Goal: Information Seeking & Learning: Compare options

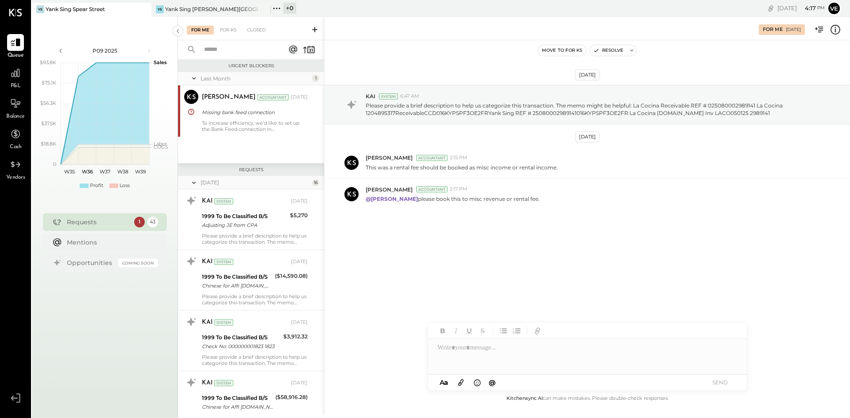
click at [313, 27] on icon at bounding box center [314, 29] width 9 height 9
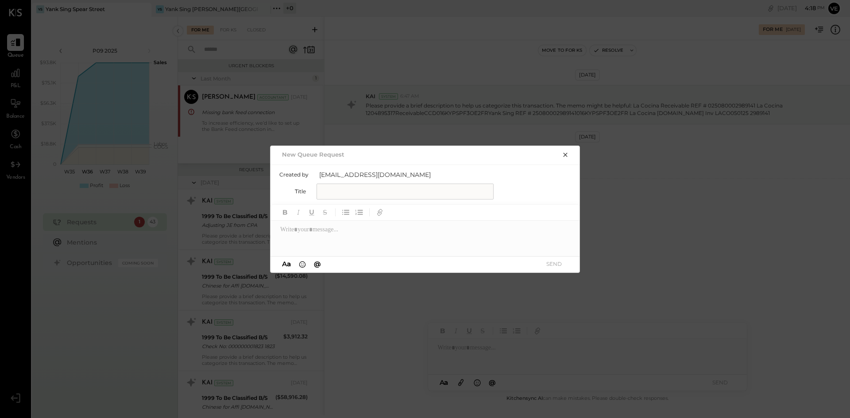
click at [344, 194] on input "text" at bounding box center [405, 192] width 177 height 16
click at [360, 232] on div at bounding box center [425, 238] width 310 height 35
paste div
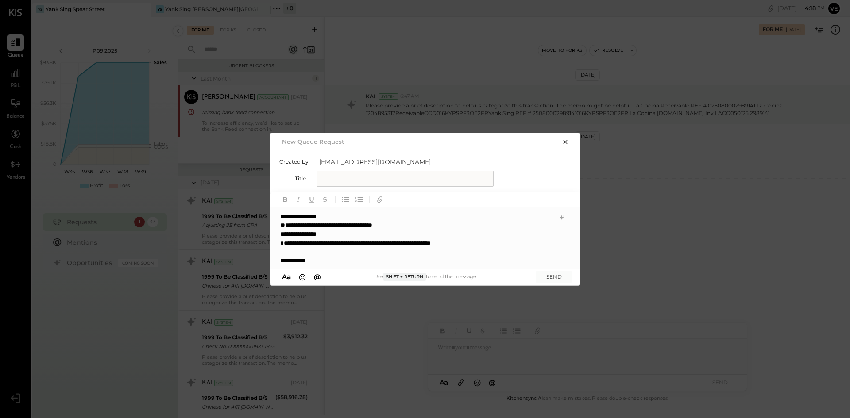
click at [351, 181] on input "text" at bounding box center [405, 179] width 177 height 16
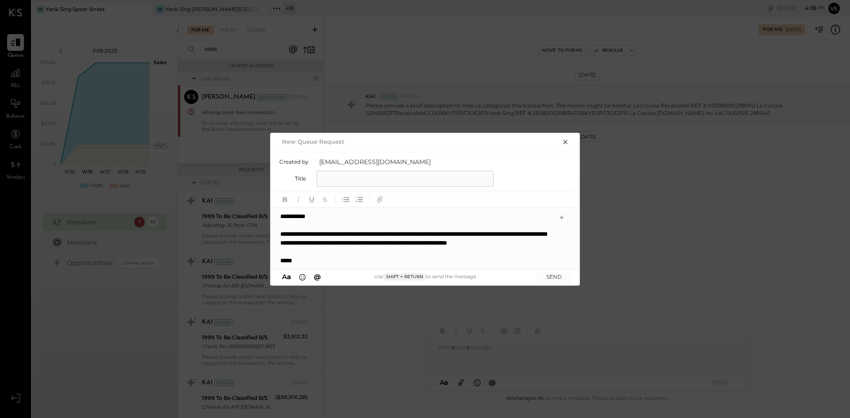
click at [382, 180] on input "text" at bounding box center [405, 179] width 177 height 16
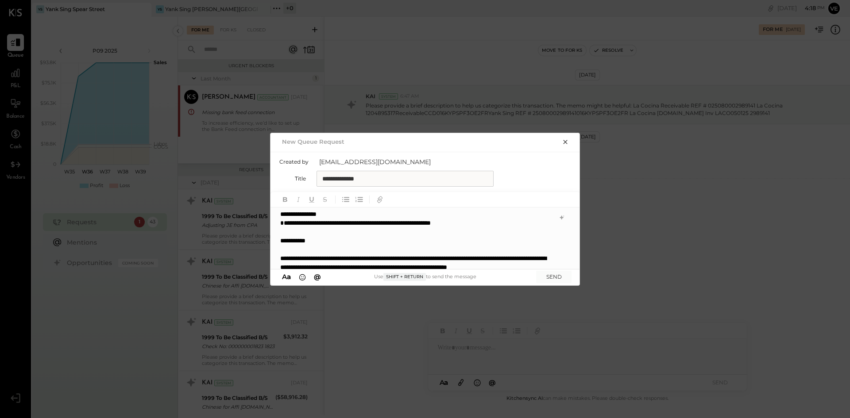
scroll to position [0, 0]
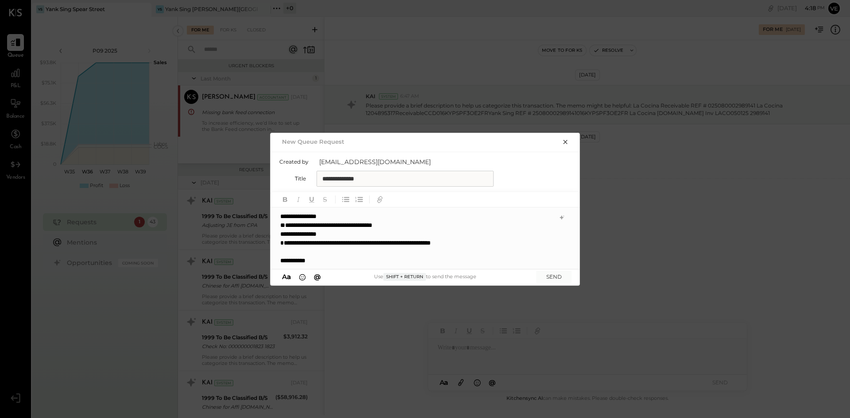
type input "**********"
click at [279, 215] on div "**********" at bounding box center [424, 239] width 309 height 62
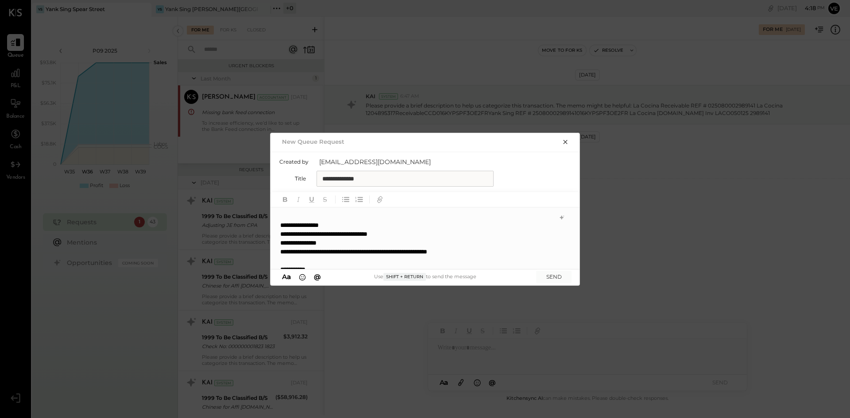
click at [369, 210] on div at bounding box center [424, 239] width 309 height 62
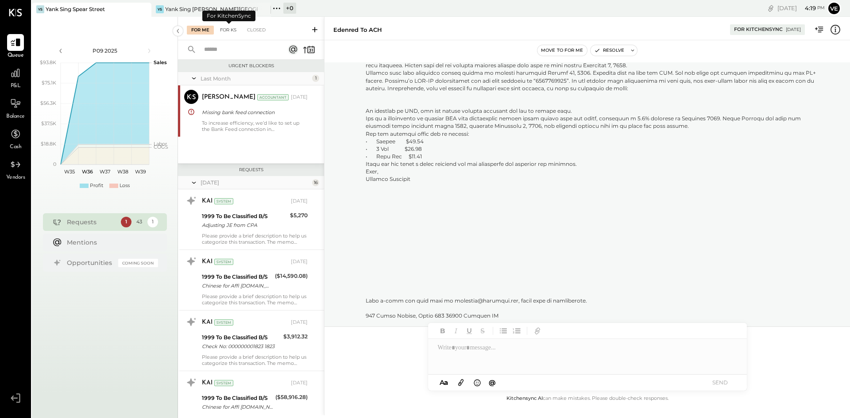
click at [232, 29] on div "For KS" at bounding box center [228, 30] width 25 height 9
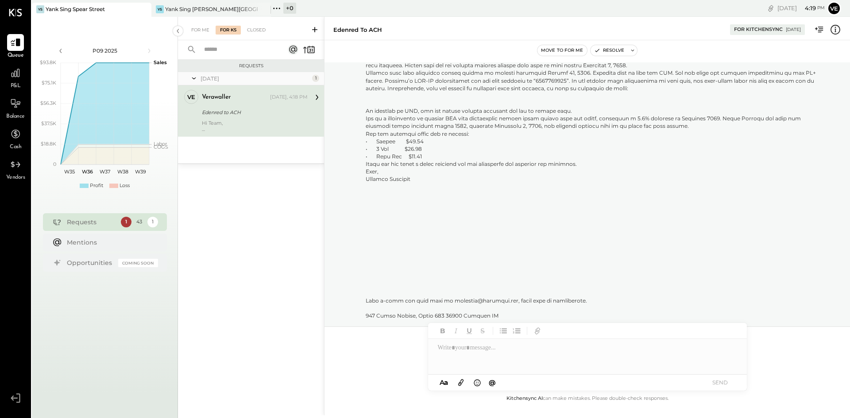
click at [244, 119] on div "verawaller [DATE], 4:18 PM Edenred to ACH Hi Team, Please see below for request…" at bounding box center [255, 111] width 106 height 42
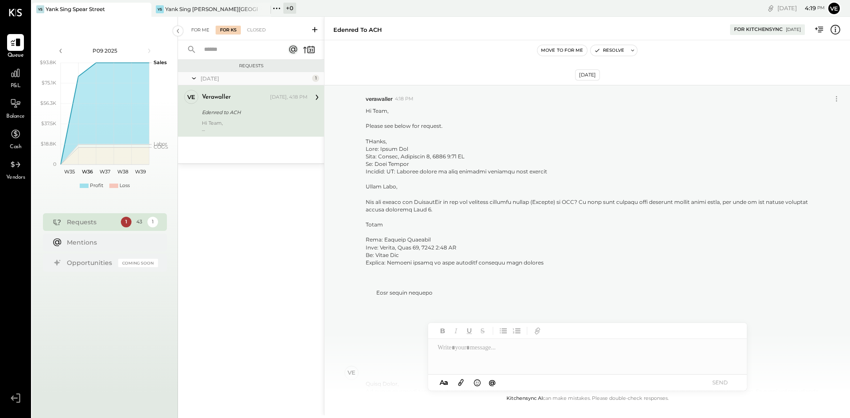
click at [201, 32] on div "For Me" at bounding box center [200, 30] width 27 height 9
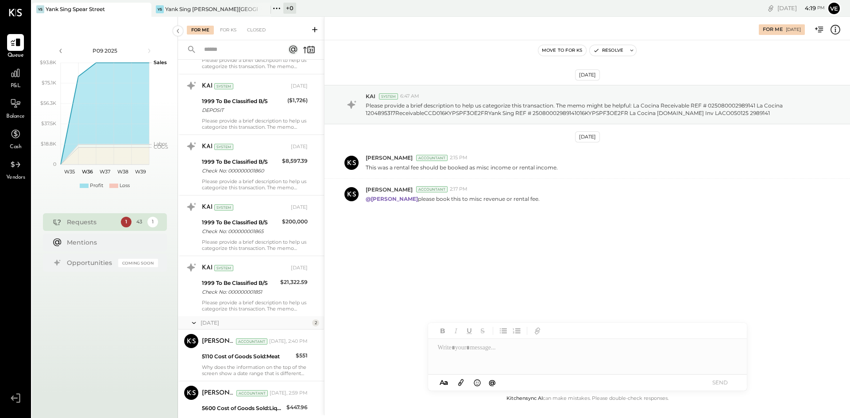
scroll to position [2174, 0]
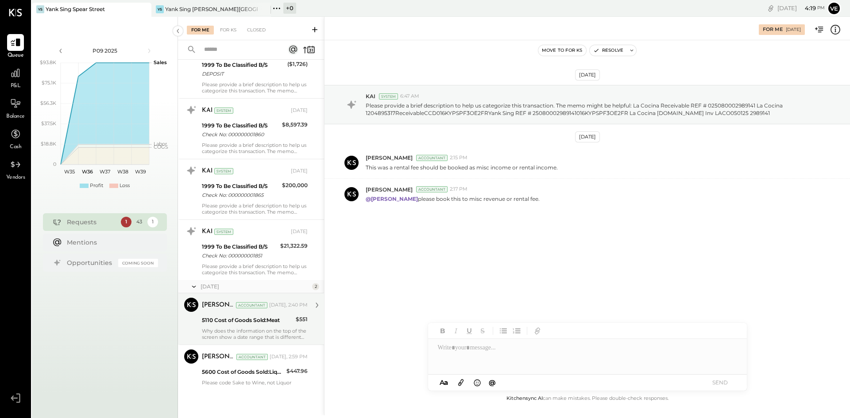
click at [259, 320] on div "5110 Cost of Goods Sold:Meat" at bounding box center [247, 320] width 91 height 9
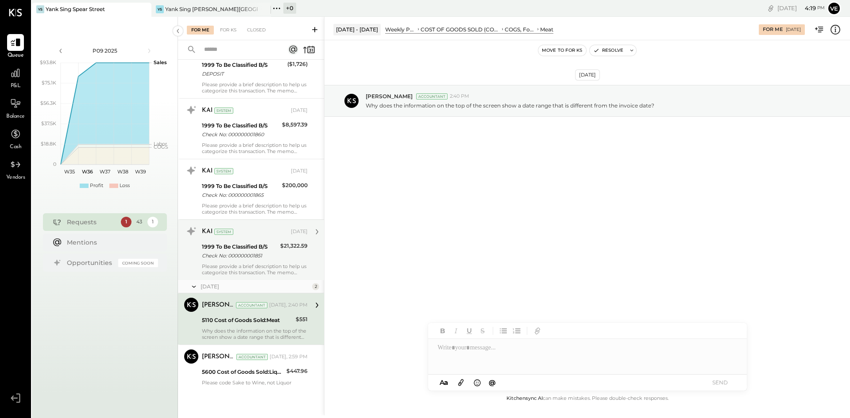
click at [262, 269] on div "Please provide a brief description to help us categorize this transaction. The …" at bounding box center [255, 269] width 106 height 12
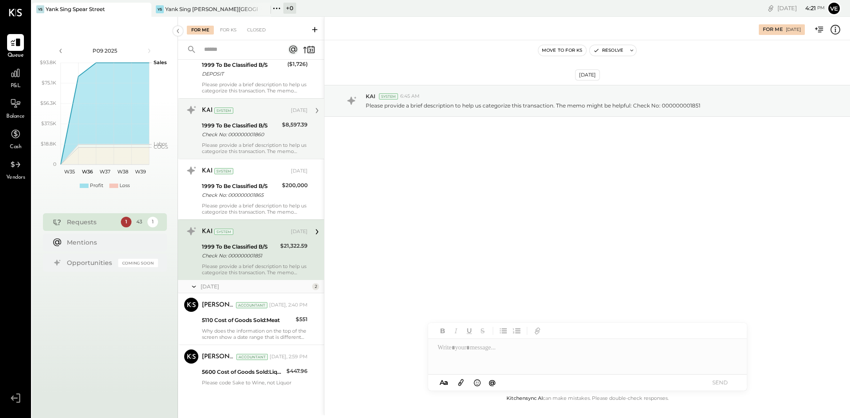
click at [266, 123] on div "1999 To Be Classified B/S" at bounding box center [240, 125] width 77 height 9
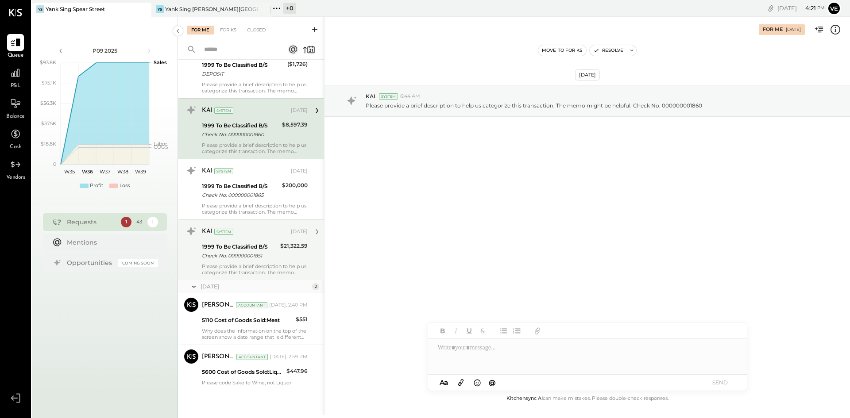
click at [261, 139] on div "Check No: 000000001860" at bounding box center [240, 134] width 77 height 9
click at [282, 138] on div "$8,597.39" at bounding box center [295, 129] width 26 height 19
click at [261, 126] on div "1999 To Be Classified B/S" at bounding box center [240, 125] width 77 height 9
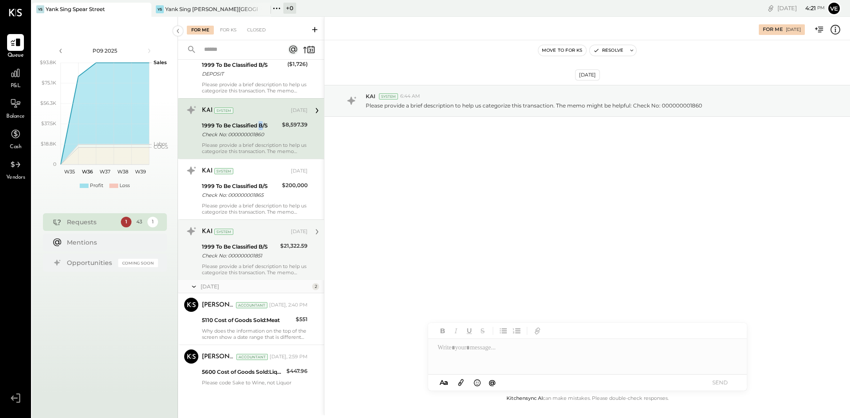
click at [261, 126] on div "1999 To Be Classified B/S" at bounding box center [240, 125] width 77 height 9
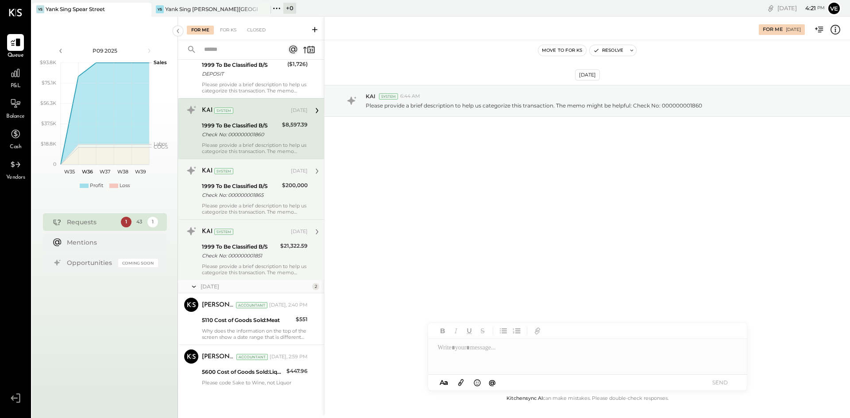
click at [261, 200] on div "1999 To Be Classified B/S Check No: 000000001865" at bounding box center [240, 190] width 77 height 19
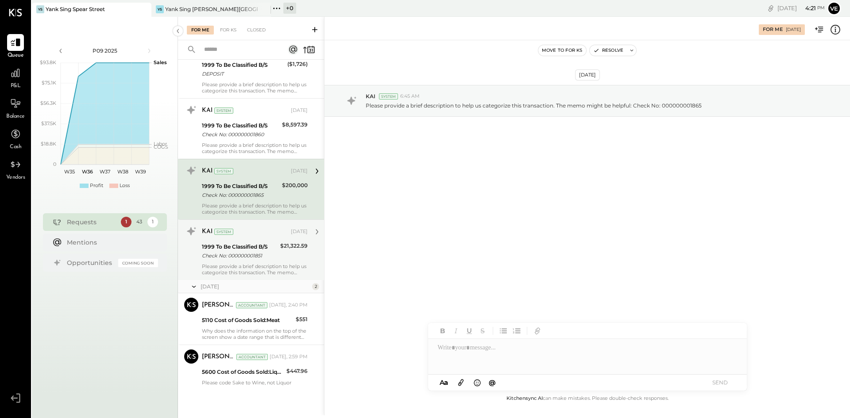
click at [258, 201] on div "1999 To Be Classified B/S Check No: 000000001865" at bounding box center [240, 190] width 77 height 19
click at [282, 205] on div "Please provide a brief description to help us categorize this transaction. The …" at bounding box center [255, 209] width 106 height 12
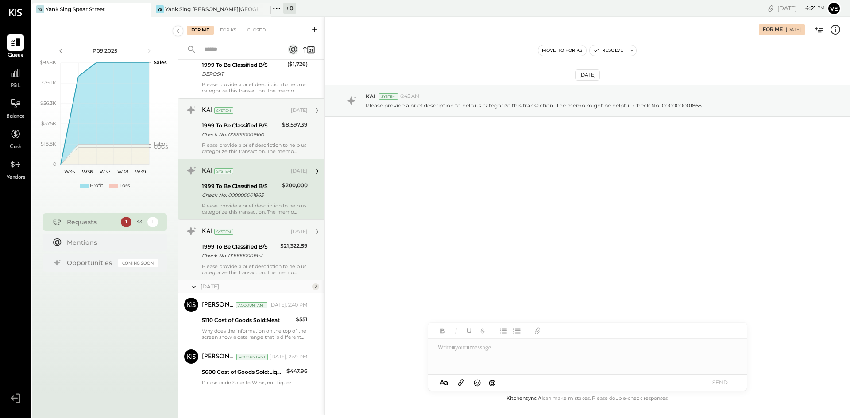
click at [255, 137] on div "Check No: 000000001860" at bounding box center [240, 134] width 77 height 9
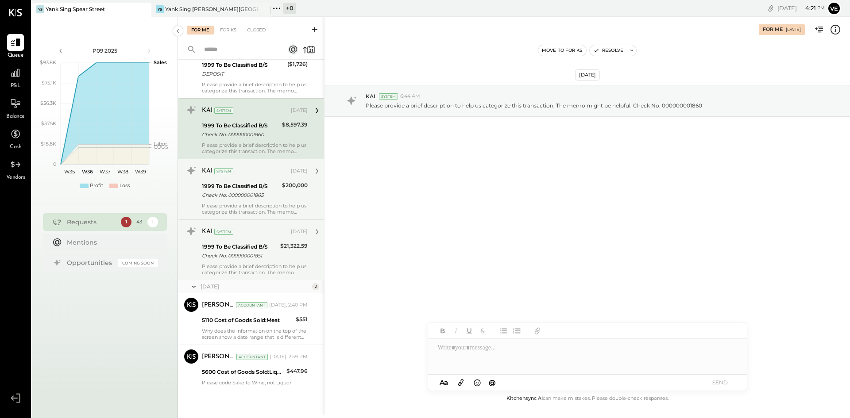
click at [255, 194] on div "Check No: 000000001865" at bounding box center [240, 195] width 77 height 9
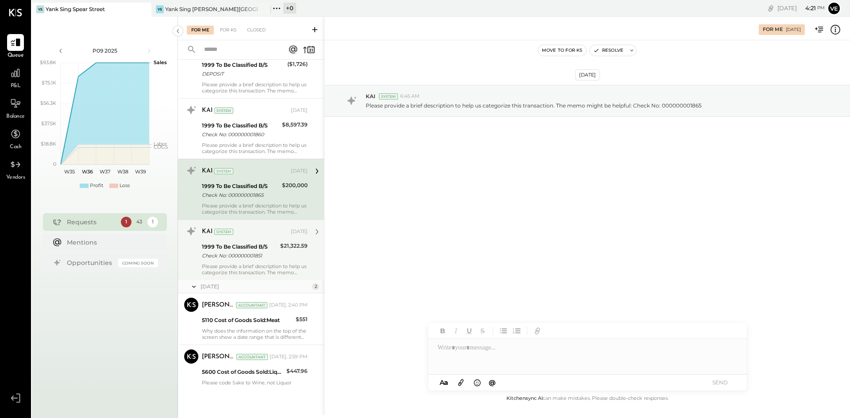
click at [270, 278] on div "KAI System [DATE] 1999 To Be Classified B/S Check No: 000000001851 $21,322.59 P…" at bounding box center [251, 250] width 146 height 61
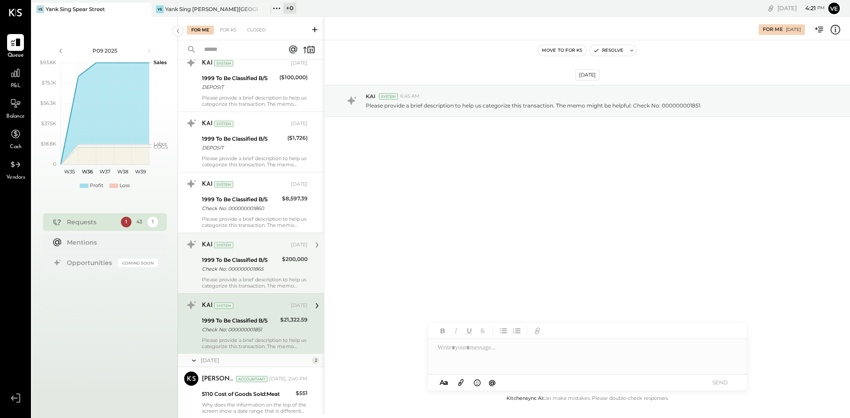
scroll to position [2086, 0]
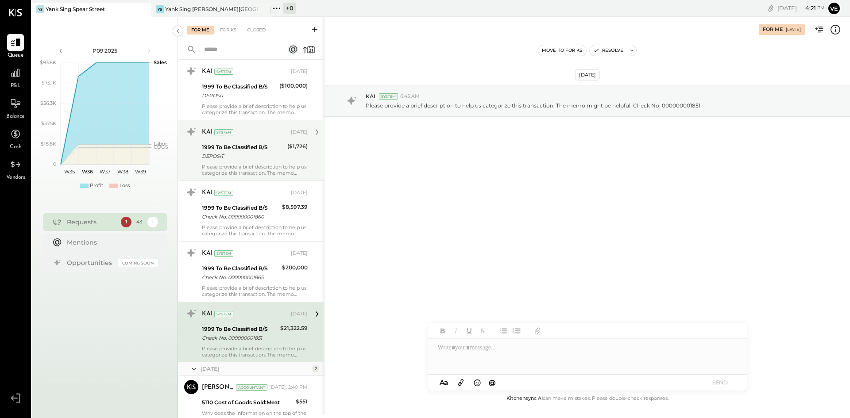
click at [249, 172] on div "Please provide a brief description to help us categorize this transaction. The …" at bounding box center [255, 170] width 106 height 12
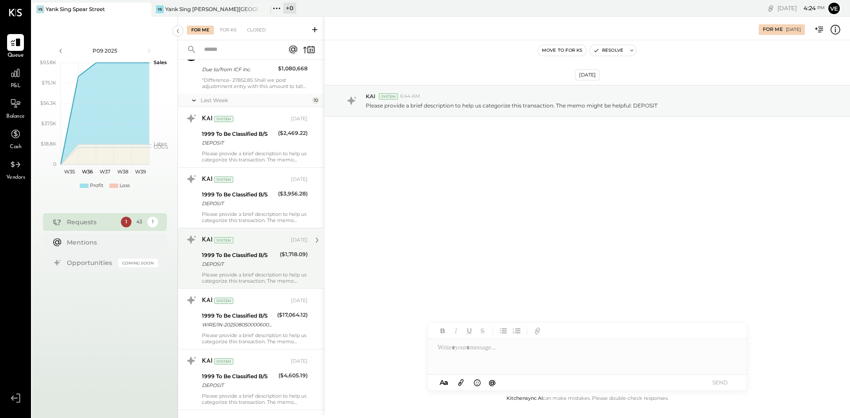
scroll to position [1732, 0]
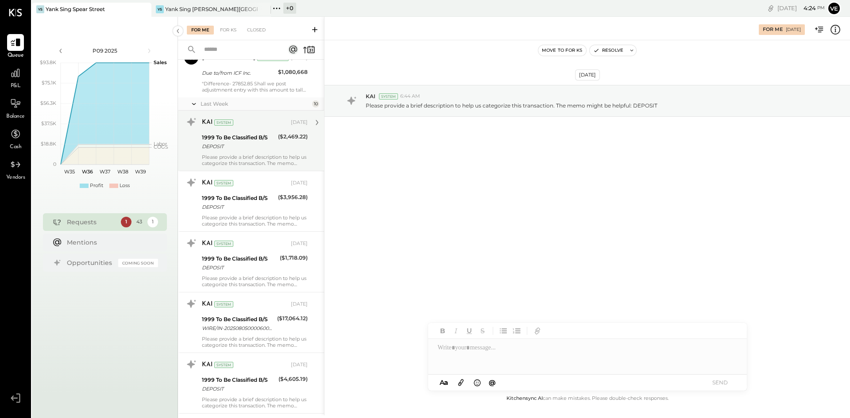
click at [277, 166] on div "Please provide a brief description to help us categorize this transaction. The …" at bounding box center [255, 160] width 106 height 12
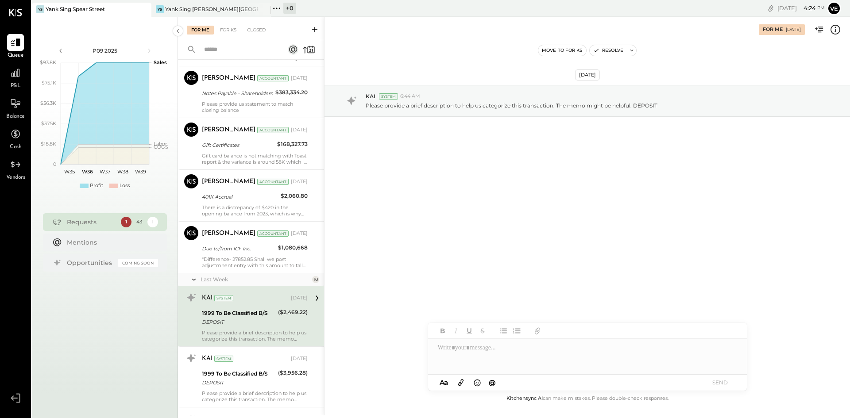
scroll to position [1555, 0]
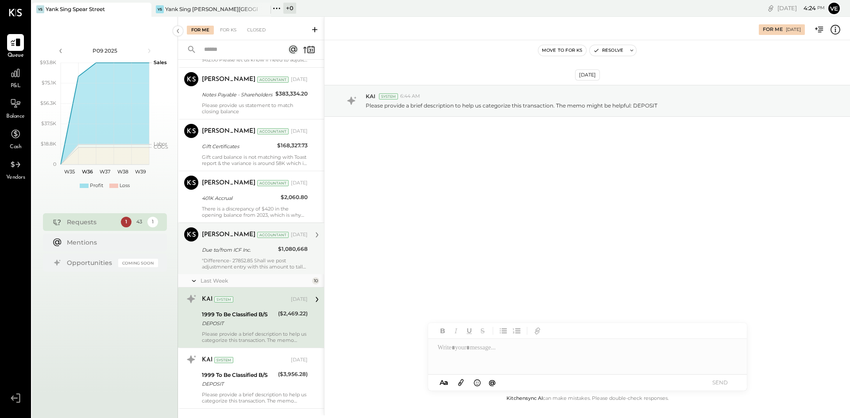
click at [259, 241] on div "[PERSON_NAME] Accountant [DATE]" at bounding box center [255, 235] width 106 height 12
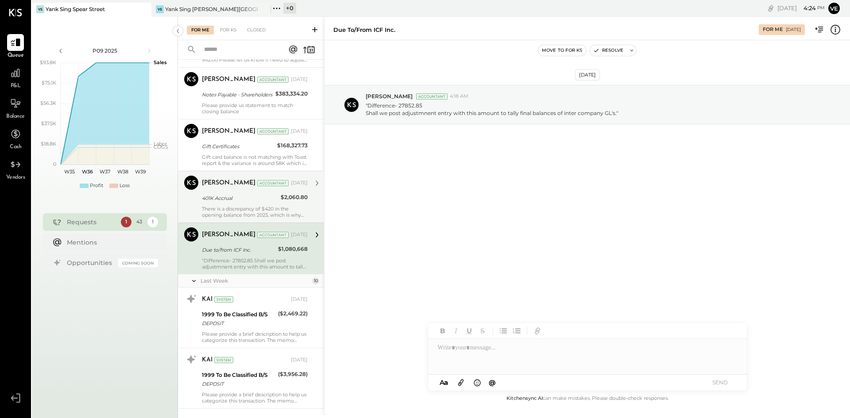
click at [259, 210] on div "[PERSON_NAME] Accountant [DATE] 401K Accrual $2,060.80 There is a discrepancy o…" at bounding box center [255, 197] width 106 height 42
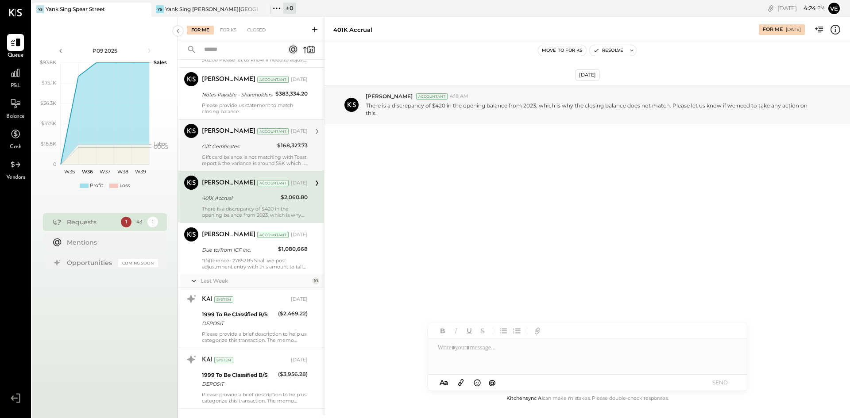
click at [243, 166] on div "Gift card balance is not matching with Toast report & the variance is around 58…" at bounding box center [255, 160] width 106 height 12
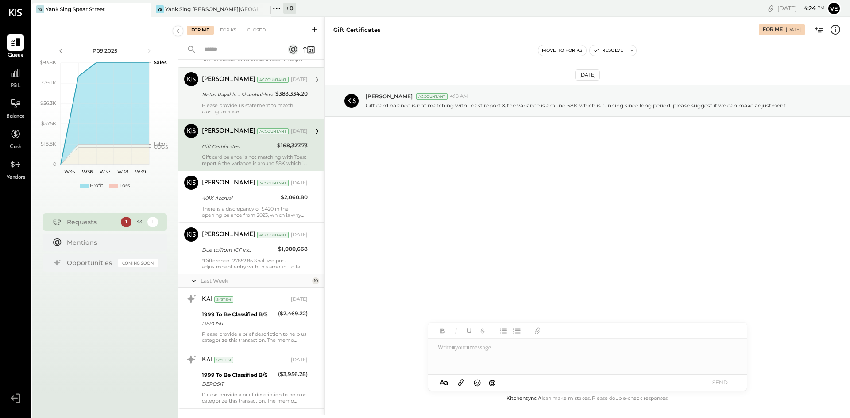
click at [253, 111] on div "Please provide us statement to match closing balance" at bounding box center [255, 108] width 106 height 12
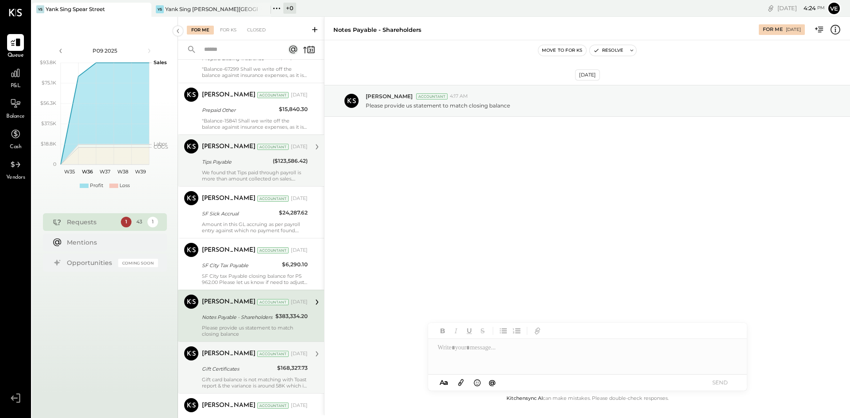
scroll to position [1333, 0]
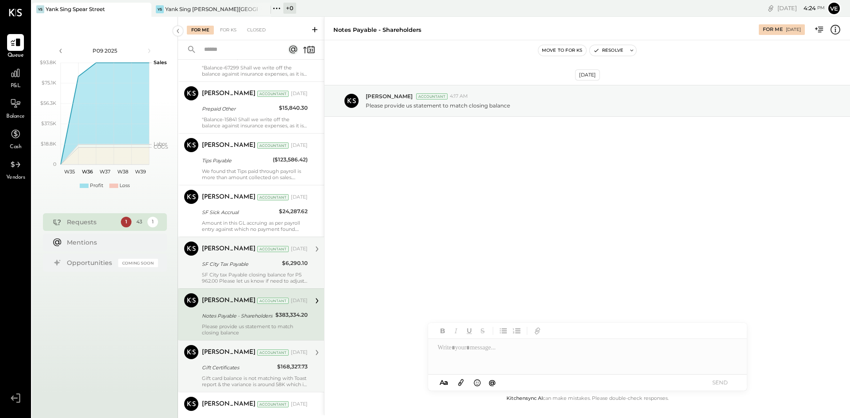
click at [273, 282] on div "SF City tax Payable closing balance for P5 962.00 Please let us know if need to…" at bounding box center [255, 278] width 106 height 12
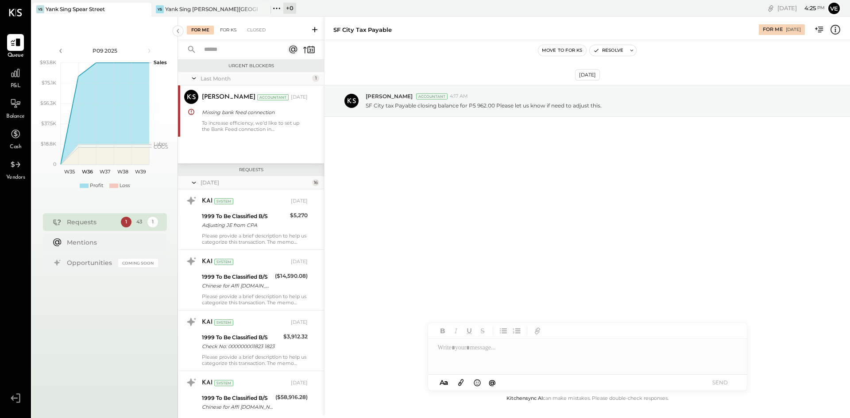
click at [229, 27] on div "For KS" at bounding box center [228, 30] width 25 height 9
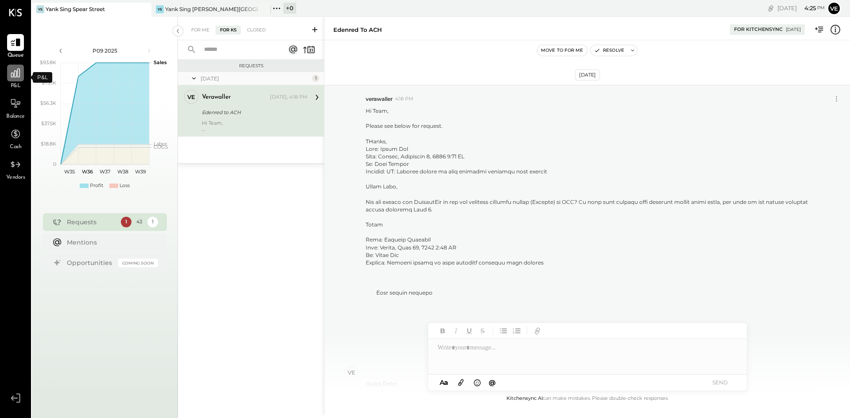
click at [11, 80] on div at bounding box center [15, 73] width 17 height 17
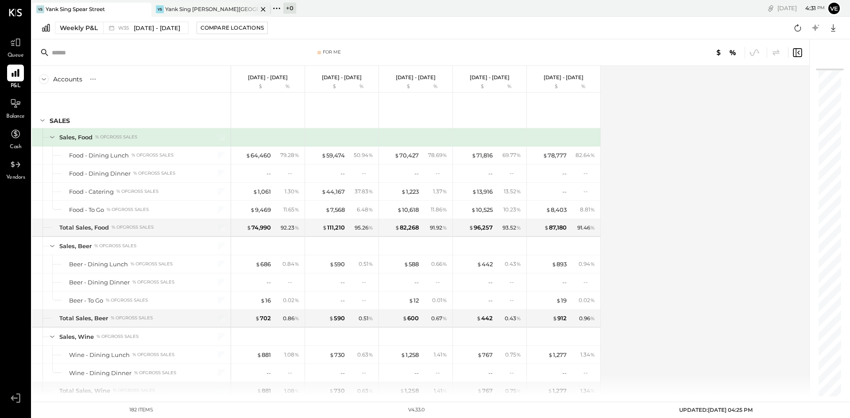
click at [264, 8] on icon at bounding box center [263, 9] width 4 height 4
click at [125, 11] on div at bounding box center [135, 9] width 31 height 13
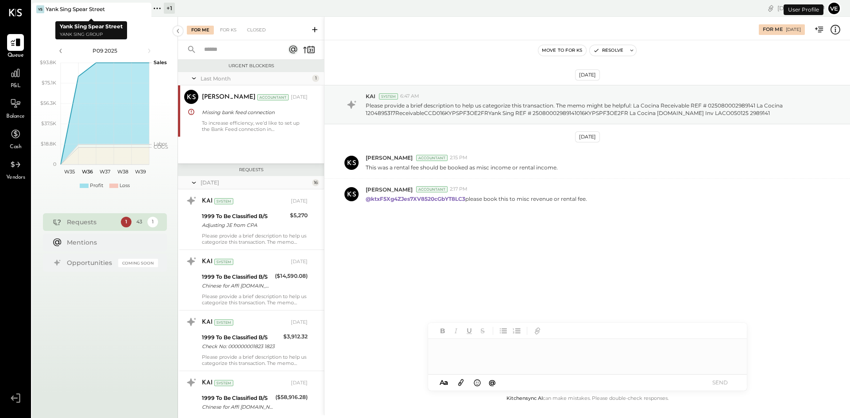
scroll to position [829, 0]
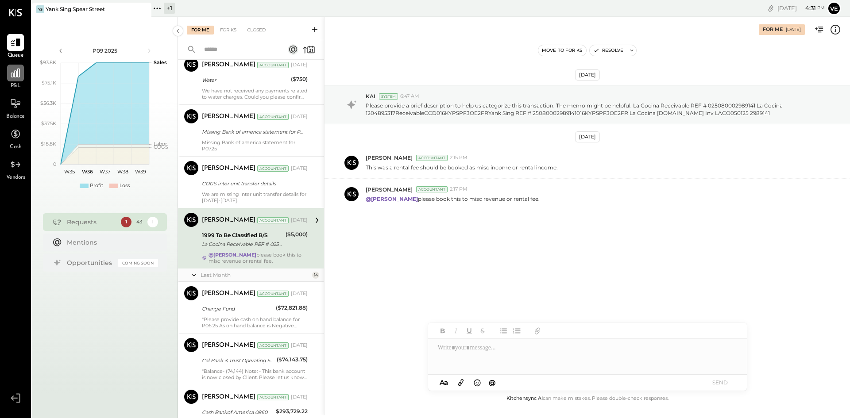
click at [21, 79] on icon at bounding box center [16, 73] width 12 height 12
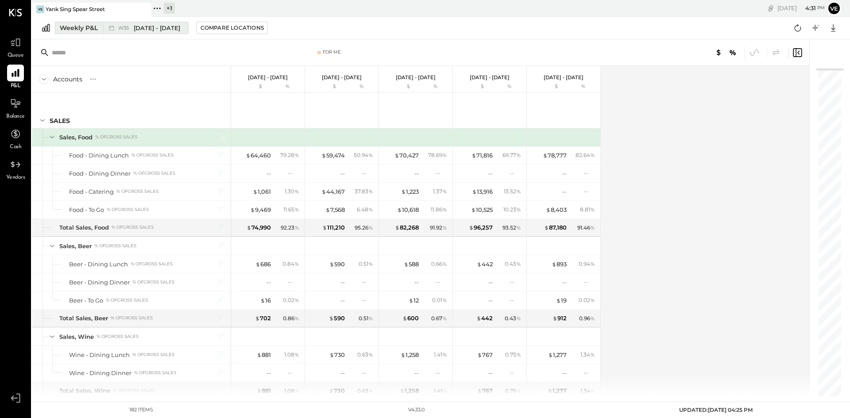
click at [87, 24] on div "Weekly P&L" at bounding box center [79, 27] width 38 height 9
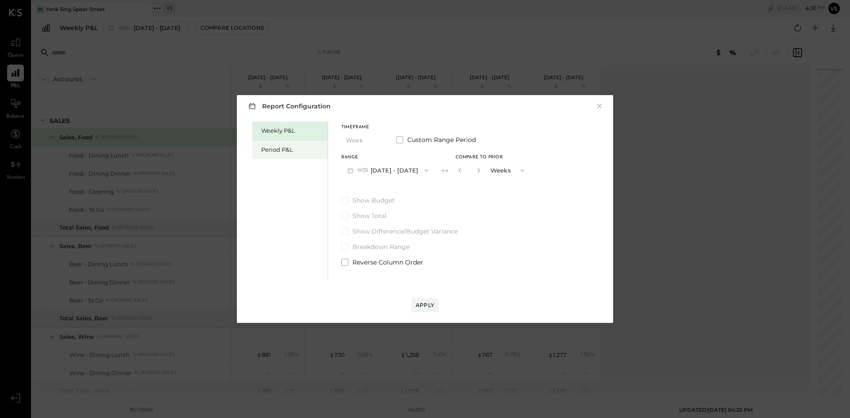
click at [301, 149] on div "Period P&L" at bounding box center [292, 150] width 62 height 8
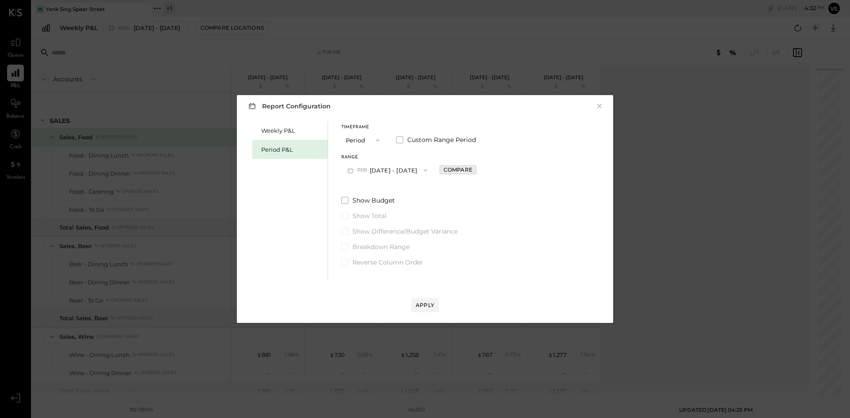
click at [462, 171] on div "Compare" at bounding box center [458, 170] width 29 height 8
click at [524, 173] on button "Periods" at bounding box center [507, 170] width 44 height 16
click at [507, 185] on span "Years" at bounding box center [499, 186] width 15 height 6
click at [433, 307] on div "Apply" at bounding box center [425, 305] width 19 height 8
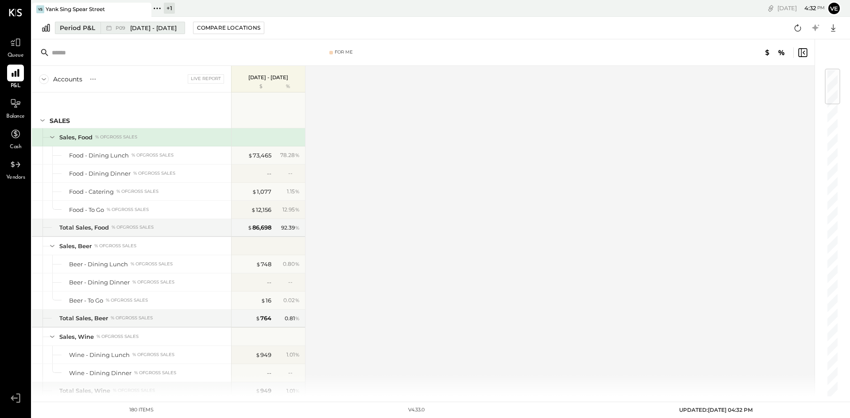
click at [147, 29] on span "[DATE] - [DATE]" at bounding box center [153, 28] width 46 height 8
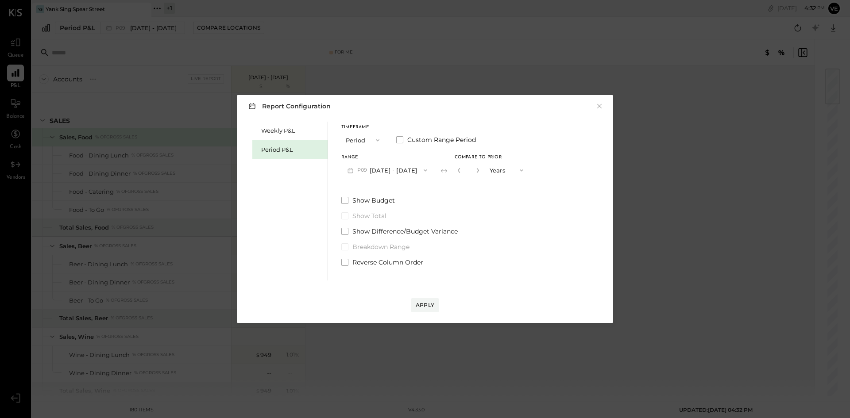
click at [374, 140] on icon "button" at bounding box center [377, 140] width 7 height 7
click at [361, 139] on span "Period" at bounding box center [357, 140] width 18 height 6
click at [367, 170] on span "P09" at bounding box center [363, 170] width 12 height 7
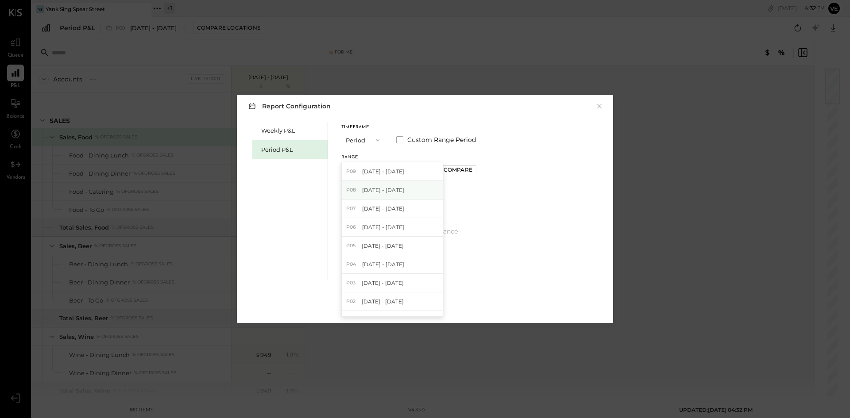
click at [368, 190] on span "[DATE] - [DATE]" at bounding box center [383, 190] width 42 height 8
click at [431, 306] on div "Apply" at bounding box center [425, 305] width 19 height 8
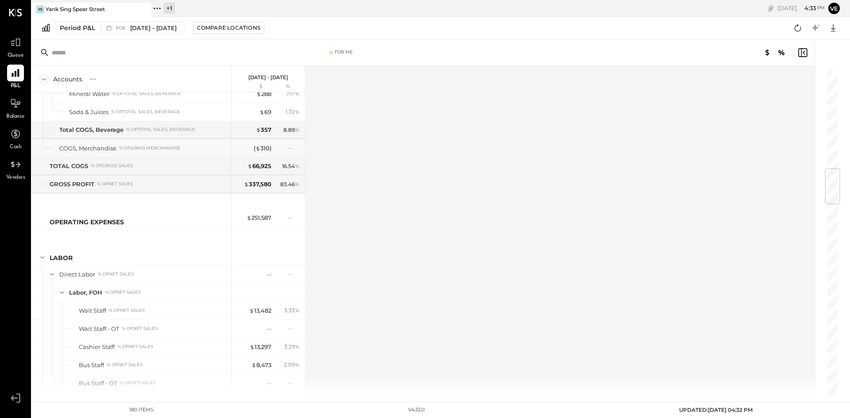
scroll to position [576, 0]
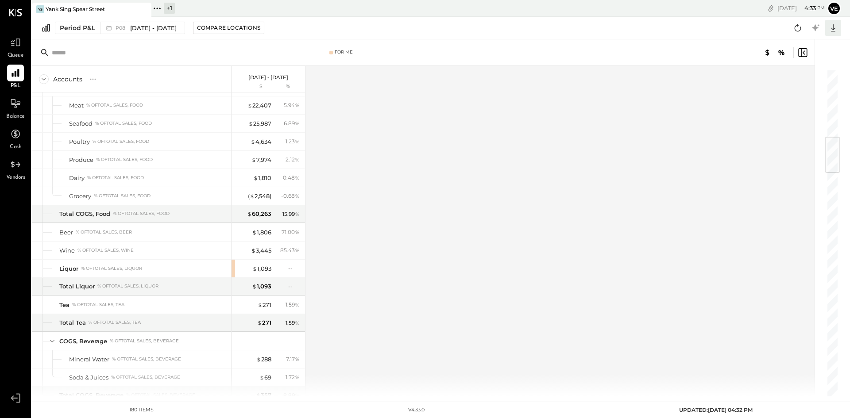
click at [835, 29] on icon at bounding box center [833, 28] width 12 height 12
click at [781, 79] on icon at bounding box center [780, 80] width 8 height 8
click at [93, 7] on div "Yank Sing Spear Street" at bounding box center [75, 9] width 59 height 8
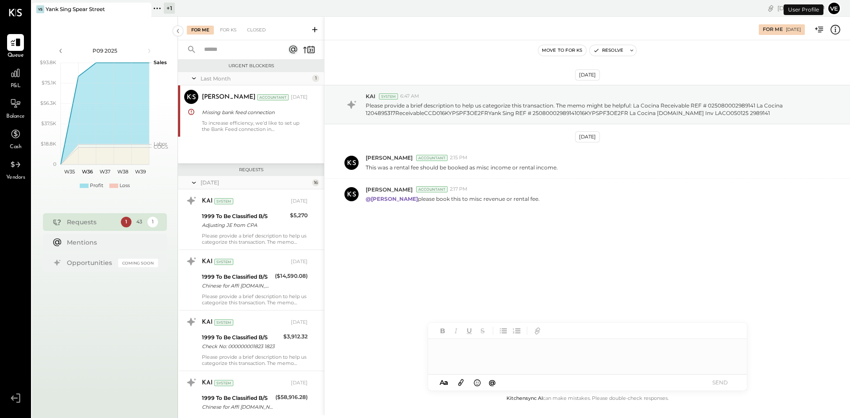
scroll to position [829, 0]
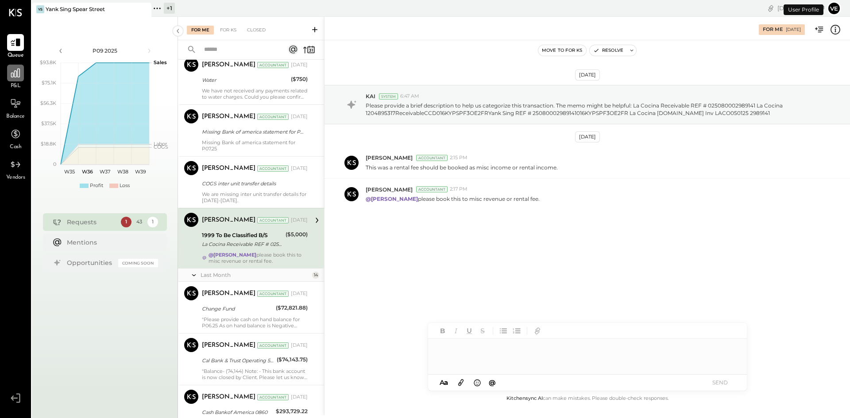
click at [19, 76] on icon at bounding box center [16, 73] width 12 height 12
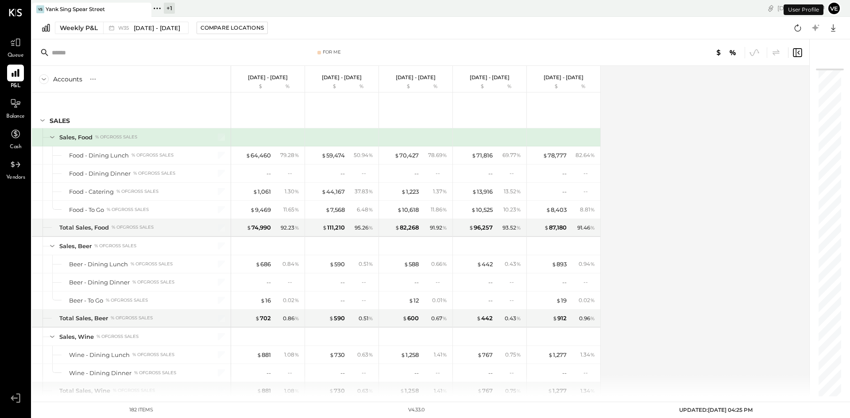
click at [158, 9] on icon at bounding box center [157, 9] width 12 height 12
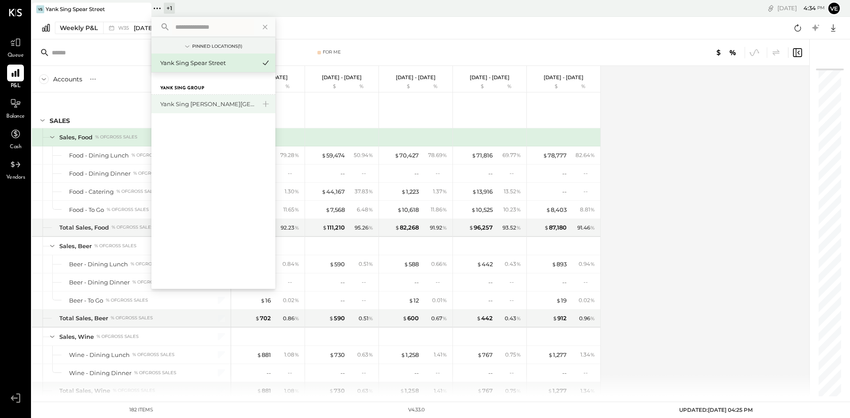
click at [180, 103] on div "Yank Sing [PERSON_NAME][GEOGRAPHIC_DATA]" at bounding box center [208, 104] width 96 height 8
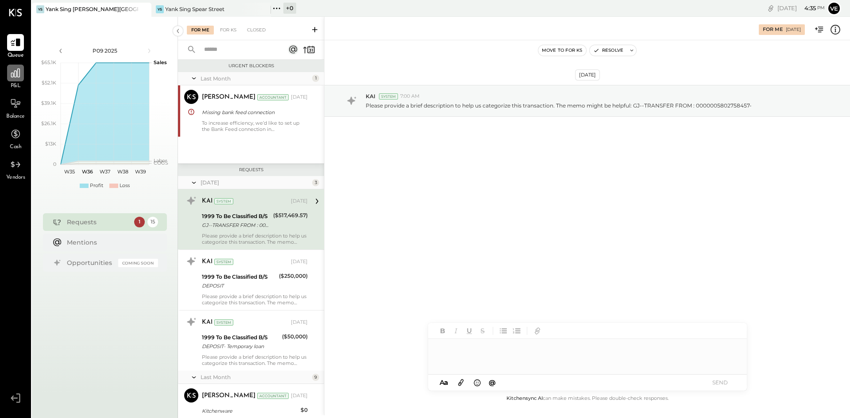
click at [23, 71] on div at bounding box center [15, 73] width 17 height 17
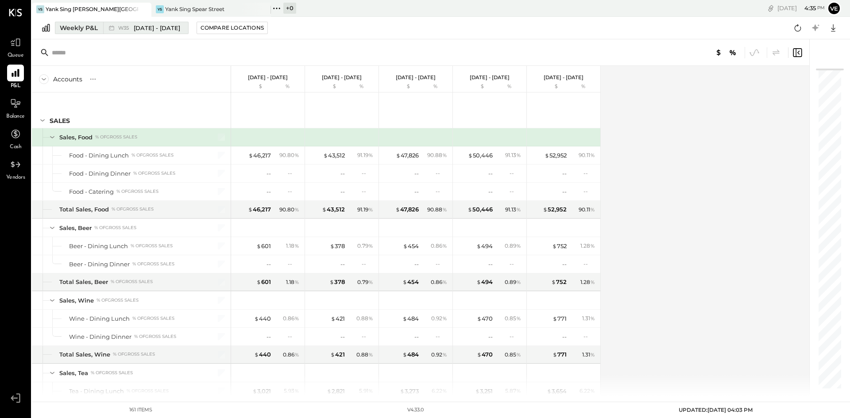
click at [138, 30] on span "[DATE] - [DATE]" at bounding box center [157, 28] width 46 height 8
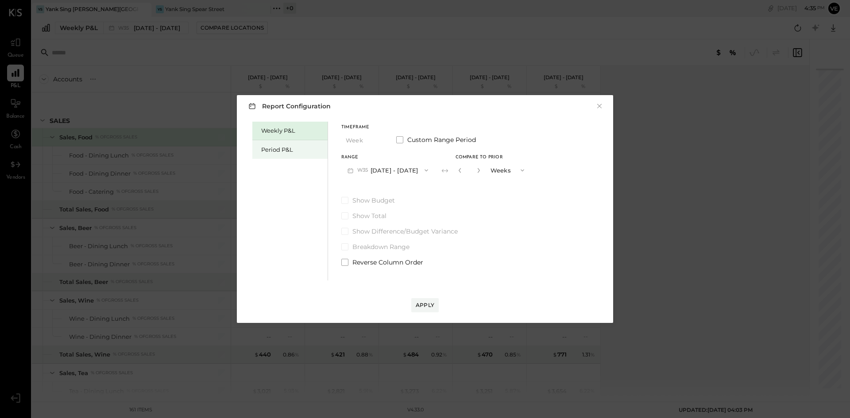
click at [296, 154] on div "Period P&L" at bounding box center [289, 149] width 75 height 19
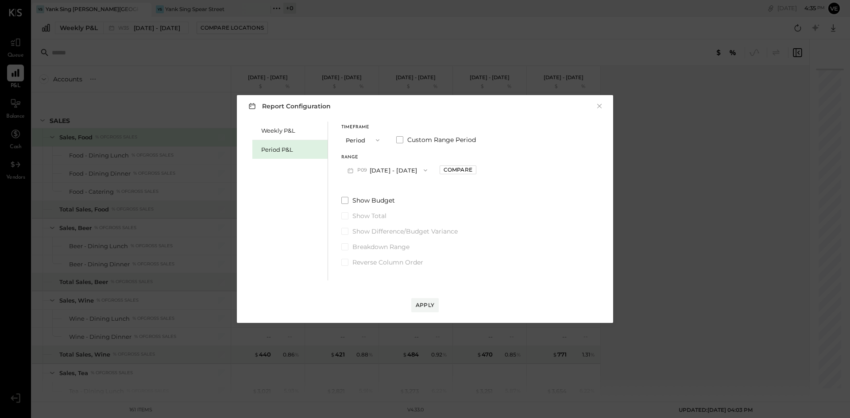
click at [388, 170] on button "P09 [DATE] - [DATE]" at bounding box center [387, 170] width 92 height 16
click at [384, 190] on span "[DATE] - [DATE]" at bounding box center [383, 190] width 42 height 8
click at [417, 307] on div "Apply" at bounding box center [425, 305] width 19 height 8
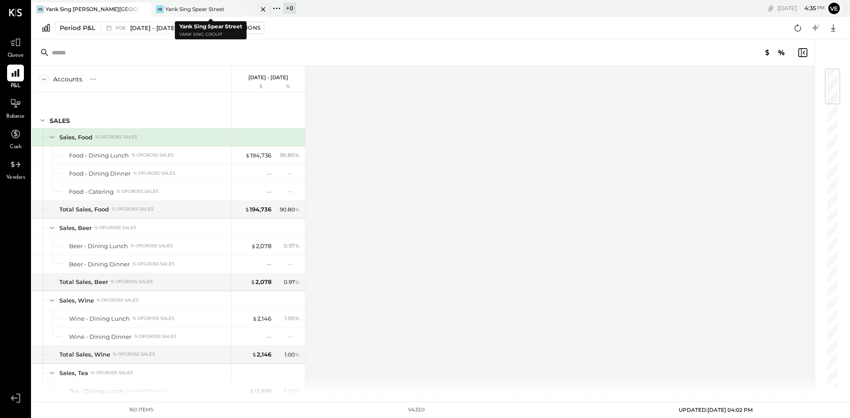
click at [262, 6] on icon at bounding box center [263, 9] width 11 height 11
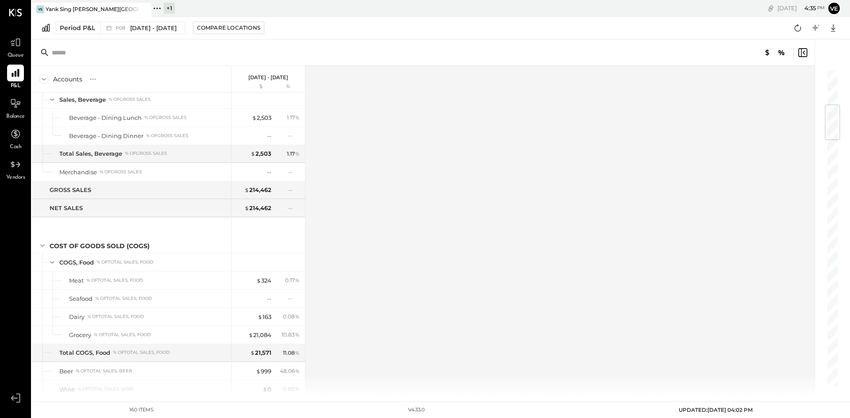
scroll to position [302, 0]
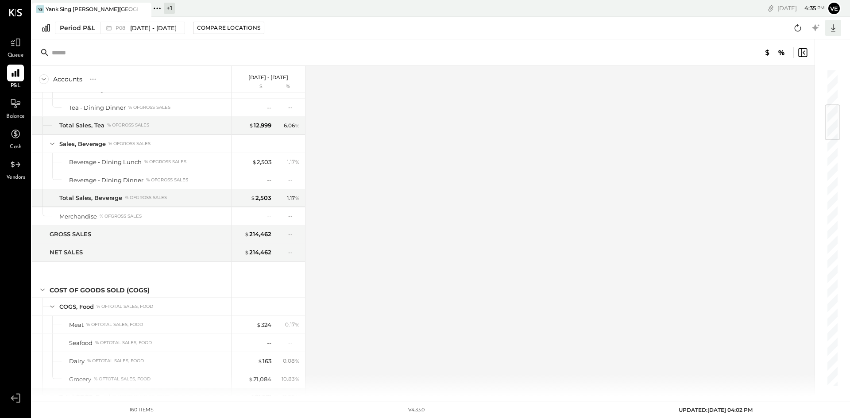
click at [826, 29] on div at bounding box center [833, 28] width 16 height 16
click at [798, 76] on div "Excel" at bounding box center [805, 79] width 71 height 19
click at [95, 8] on div "Yank Sing [PERSON_NAME][GEOGRAPHIC_DATA]" at bounding box center [92, 9] width 93 height 8
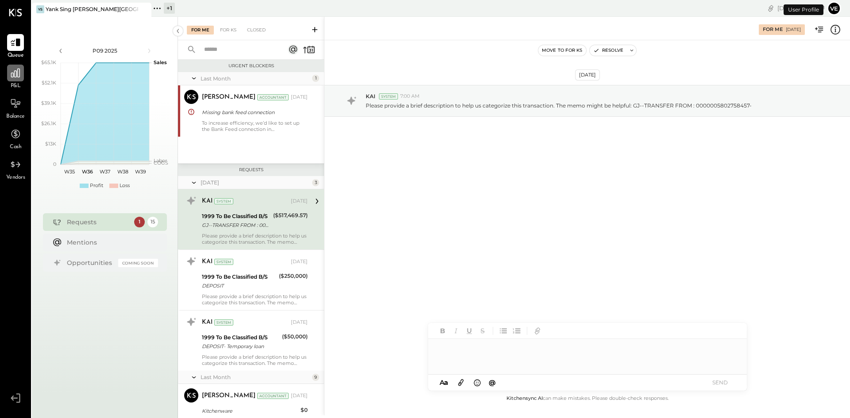
click at [11, 73] on icon at bounding box center [16, 73] width 12 height 12
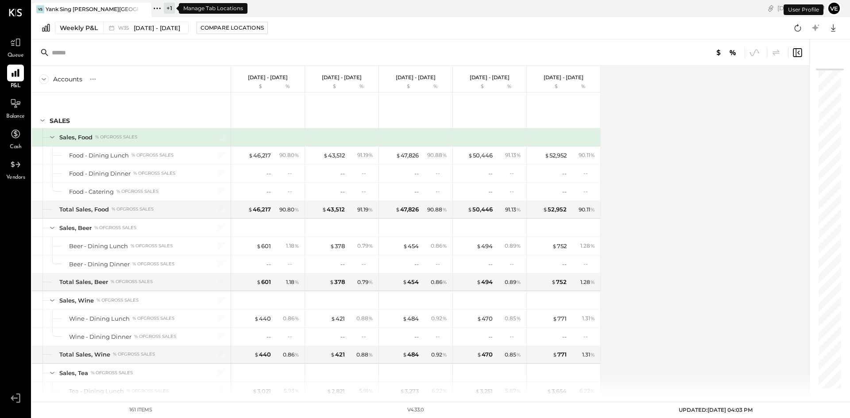
click at [169, 8] on div "+ 1" at bounding box center [169, 8] width 11 height 11
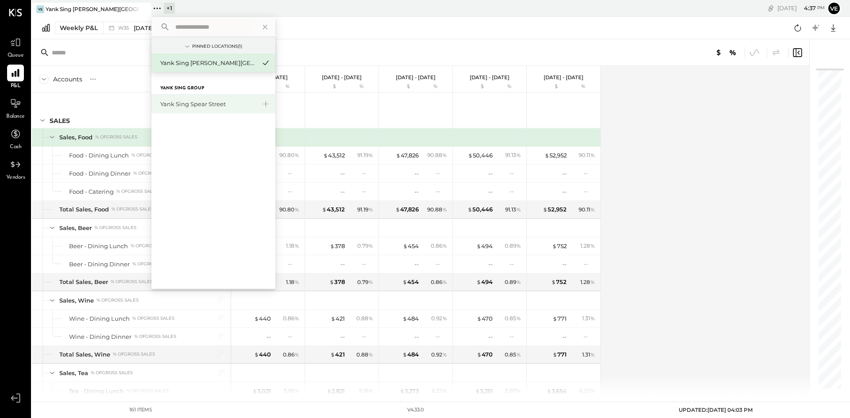
click at [183, 107] on div "Yank Sing Spear Street" at bounding box center [208, 104] width 96 height 8
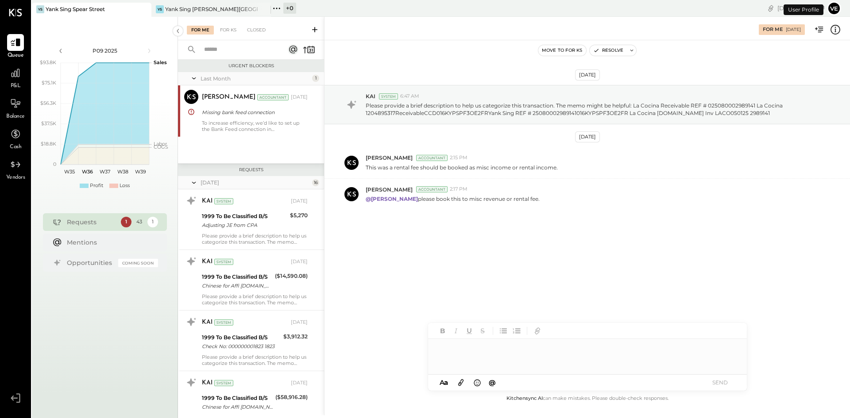
scroll to position [829, 0]
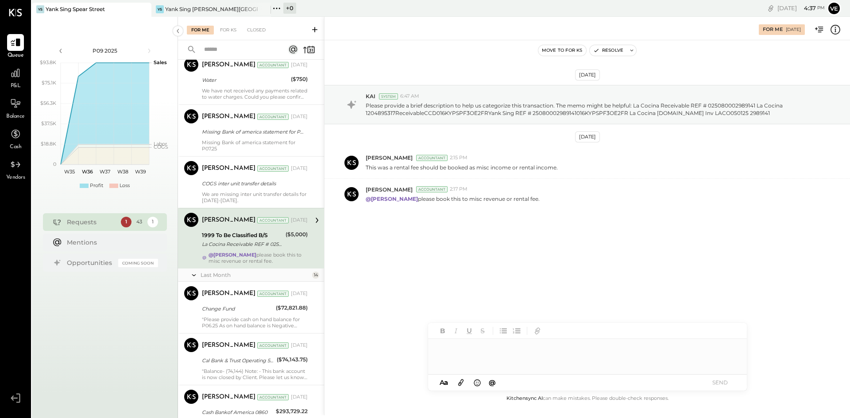
click at [17, 84] on span "P&L" at bounding box center [16, 86] width 10 height 8
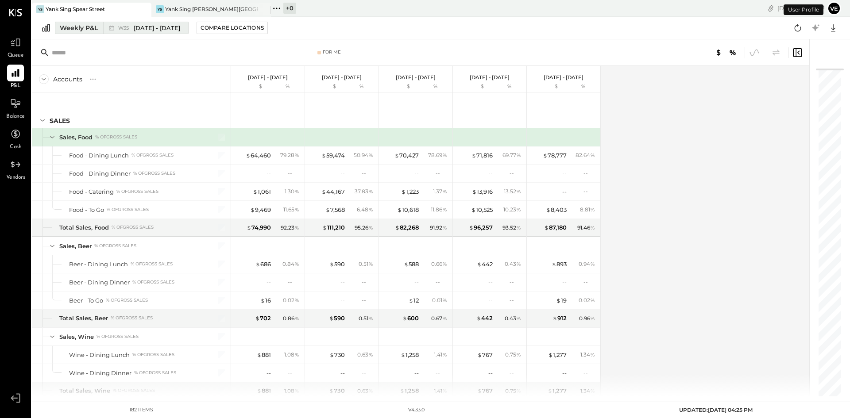
click at [145, 28] on span "[DATE] - [DATE]" at bounding box center [157, 28] width 46 height 8
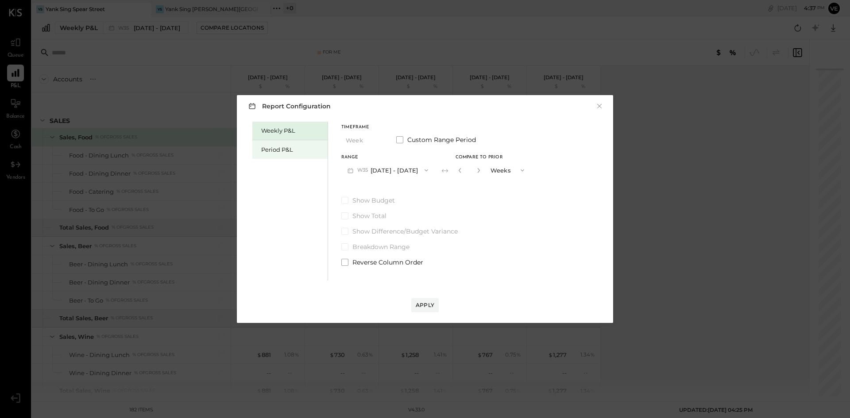
click at [274, 152] on div "Period P&L" at bounding box center [292, 150] width 62 height 8
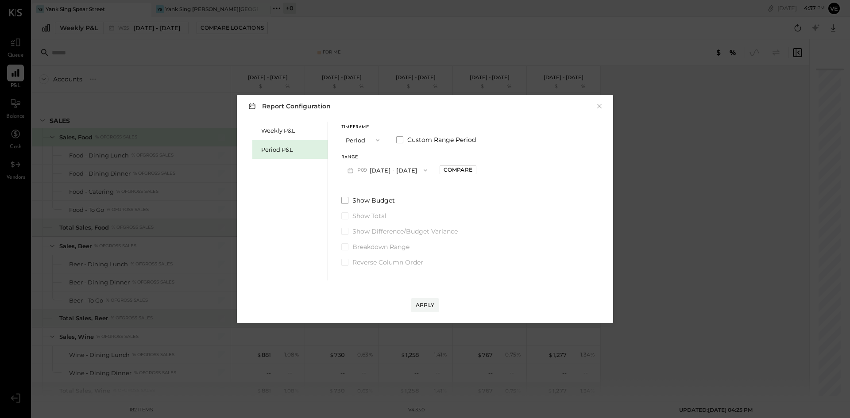
click at [376, 138] on icon "button" at bounding box center [377, 140] width 7 height 7
click at [363, 140] on span "Period" at bounding box center [357, 140] width 18 height 6
click at [382, 168] on button "P09 [DATE] - [DATE]" at bounding box center [387, 170] width 92 height 16
click at [379, 192] on span "[DATE] - [DATE]" at bounding box center [383, 190] width 42 height 8
click at [603, 108] on div "Report Configuration ×" at bounding box center [425, 106] width 359 height 13
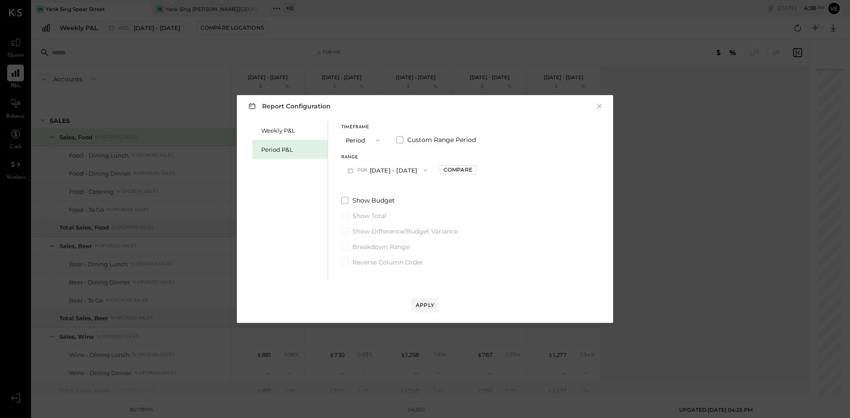
click at [600, 107] on button "×" at bounding box center [599, 106] width 8 height 9
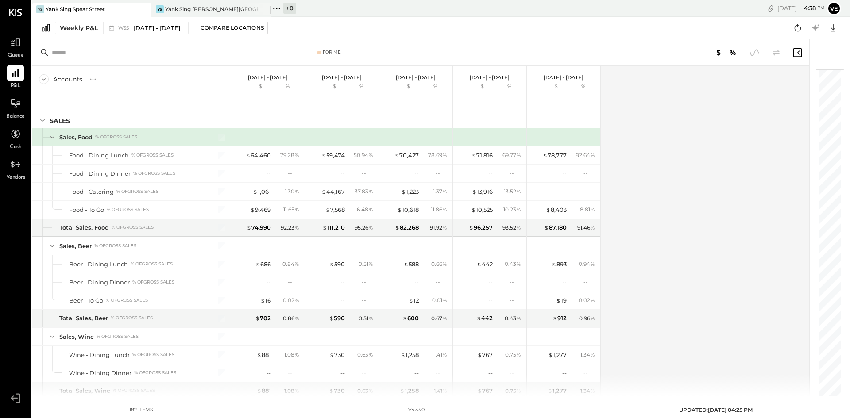
click at [275, 8] on icon at bounding box center [277, 9] width 12 height 12
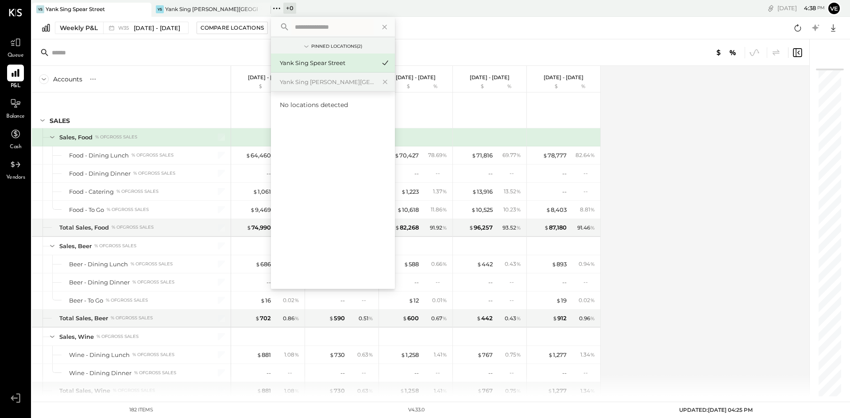
click at [430, 13] on div "+ 0 Pinned Locations ( 2 ) [GEOGRAPHIC_DATA] [GEOGRAPHIC_DATA][PERSON_NAME] No …" at bounding box center [393, 8] width 244 height 17
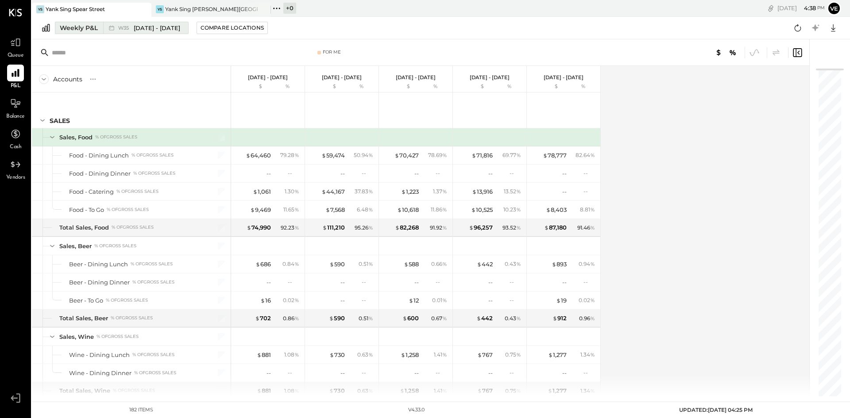
click at [81, 26] on div "Weekly P&L" at bounding box center [79, 27] width 38 height 9
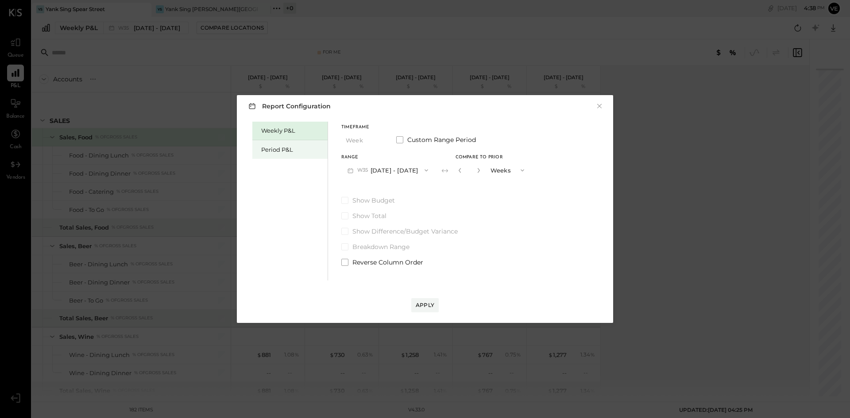
click at [294, 155] on div "Period P&L" at bounding box center [289, 149] width 75 height 19
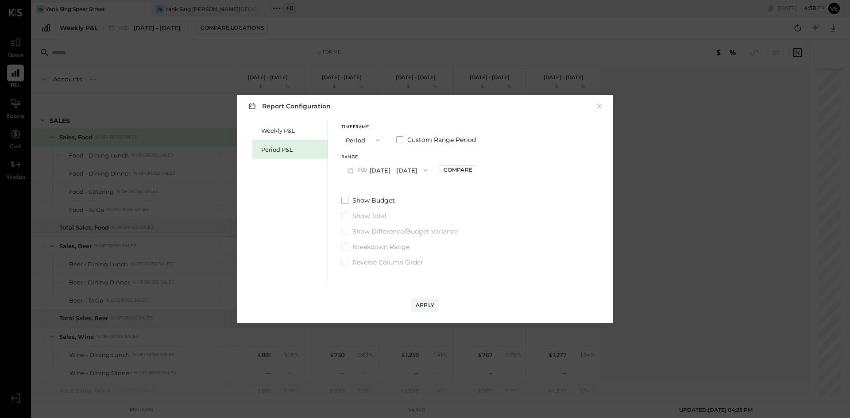
click at [411, 170] on button "P09 [DATE] - [DATE]" at bounding box center [387, 170] width 92 height 16
click at [404, 193] on span "[DATE] - [DATE]" at bounding box center [383, 190] width 42 height 8
click at [471, 169] on div "Compare" at bounding box center [458, 170] width 29 height 8
click at [462, 169] on icon "button" at bounding box center [458, 170] width 5 height 5
click at [426, 300] on button "Apply" at bounding box center [424, 305] width 27 height 14
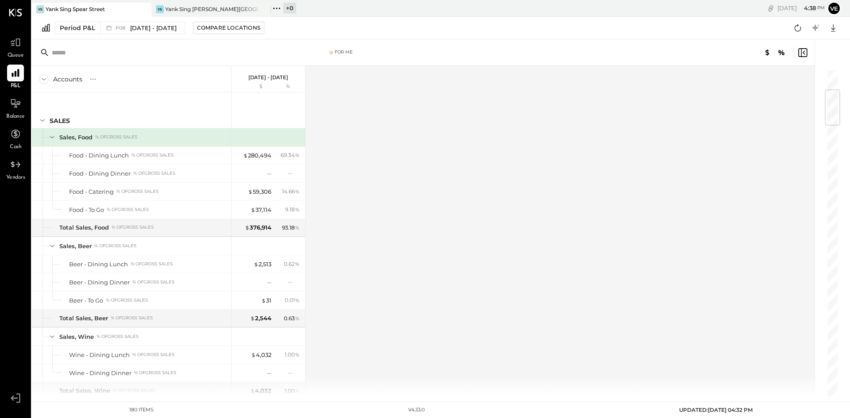
scroll to position [354, 0]
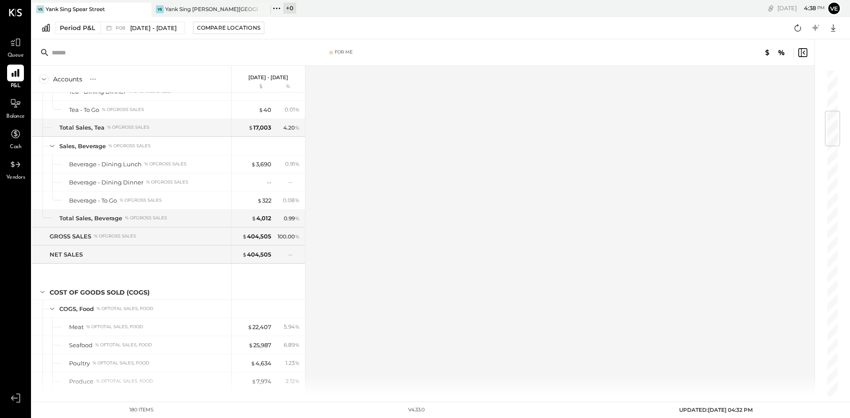
click at [720, 295] on div "Accounts S % GL [DATE] - [DATE] $ % SALES Sales, Food % of GROSS SALES Food - D…" at bounding box center [424, 231] width 784 height 331
click at [293, 8] on div "+ 0" at bounding box center [289, 8] width 13 height 11
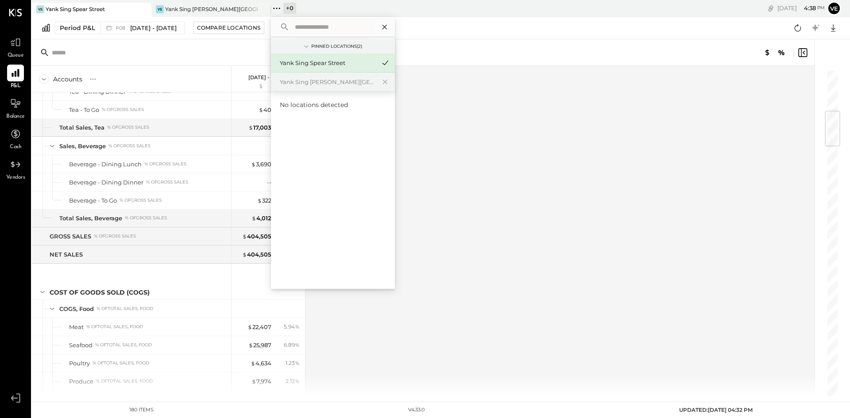
click at [383, 25] on icon at bounding box center [385, 27] width 12 height 12
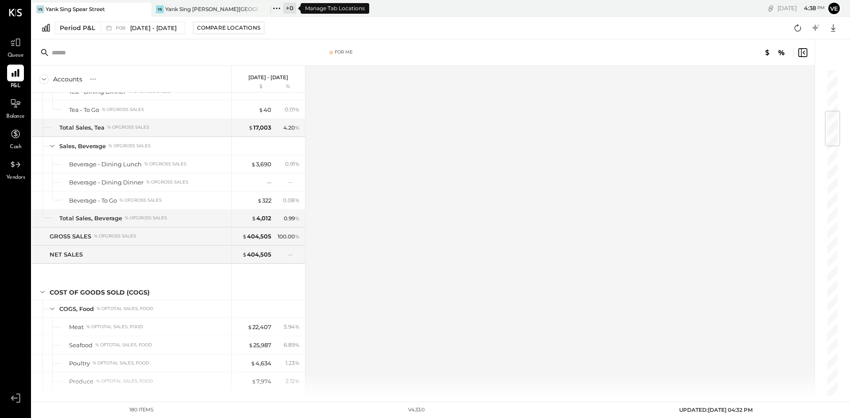
click at [274, 7] on icon at bounding box center [277, 9] width 12 height 12
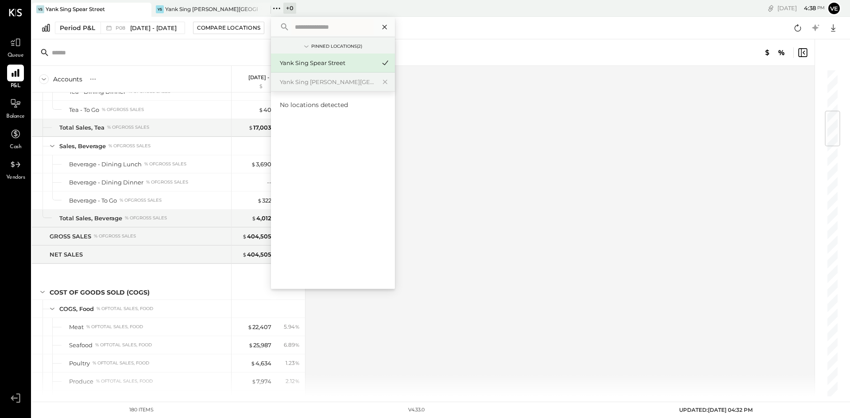
click at [384, 28] on icon at bounding box center [385, 27] width 12 height 12
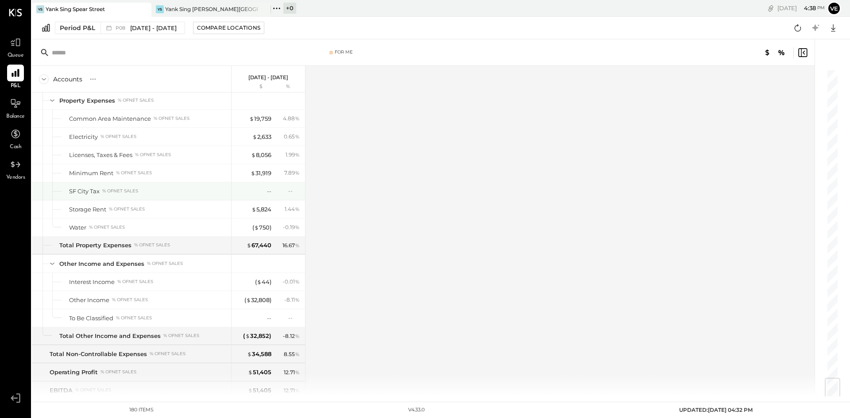
scroll to position [2745, 0]
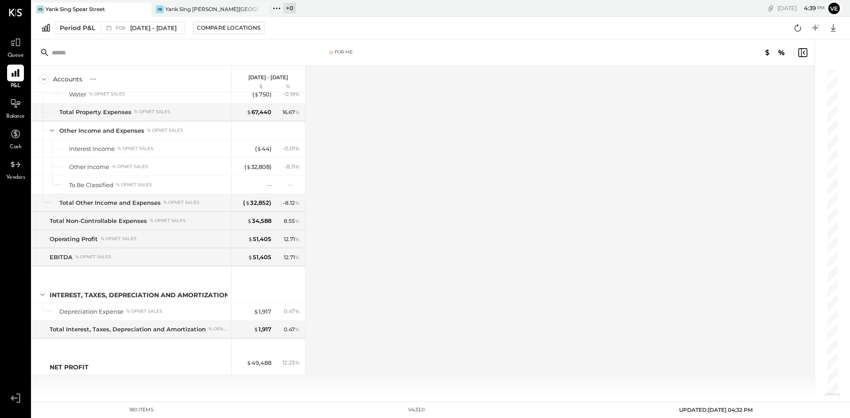
click at [94, 82] on icon at bounding box center [93, 79] width 9 height 9
click at [366, 364] on div "Accounts S % GL [DATE] - [DATE] $ % SALES Sales, Food % of GROSS SALES Food - D…" at bounding box center [424, 231] width 784 height 331
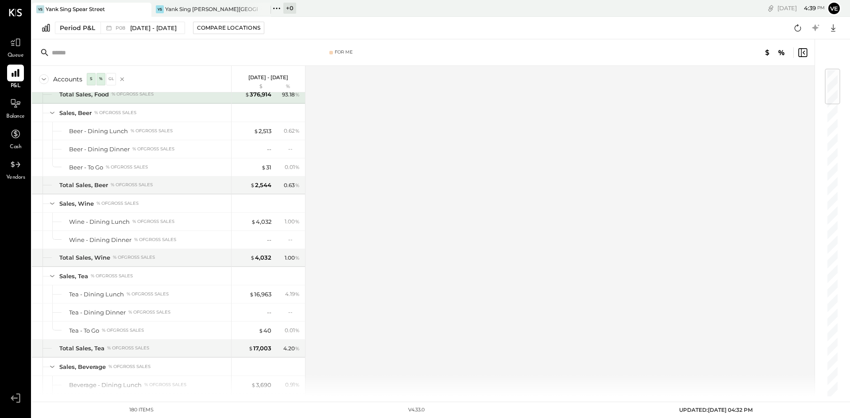
scroll to position [0, 0]
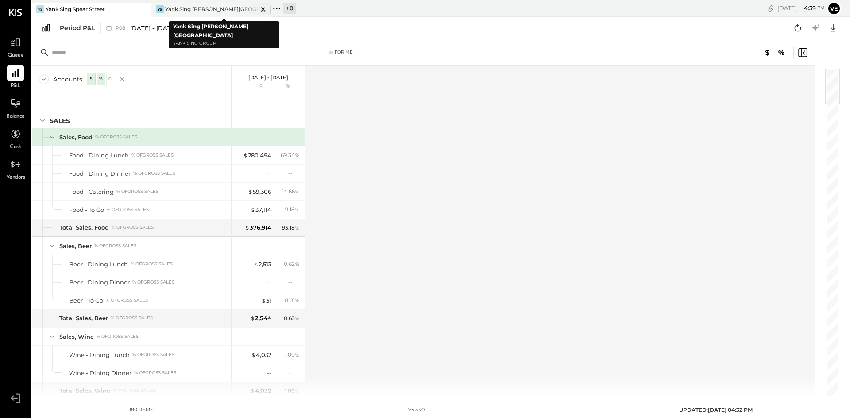
click at [199, 9] on div "Yank Sing [PERSON_NAME][GEOGRAPHIC_DATA]" at bounding box center [211, 9] width 93 height 8
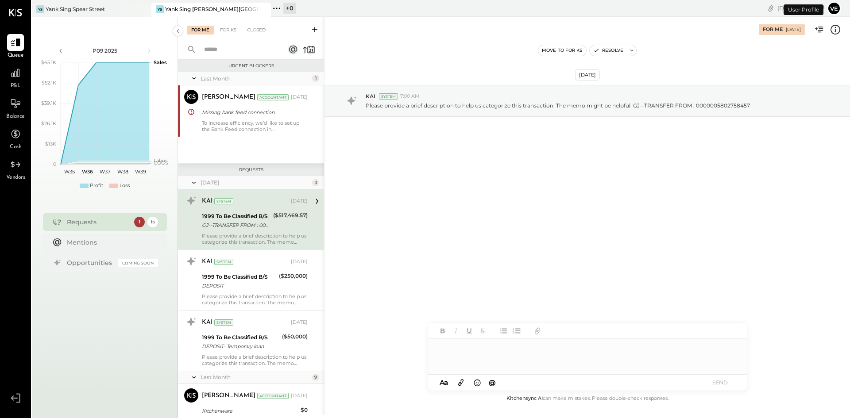
click at [1, 74] on link "P&L" at bounding box center [15, 78] width 30 height 26
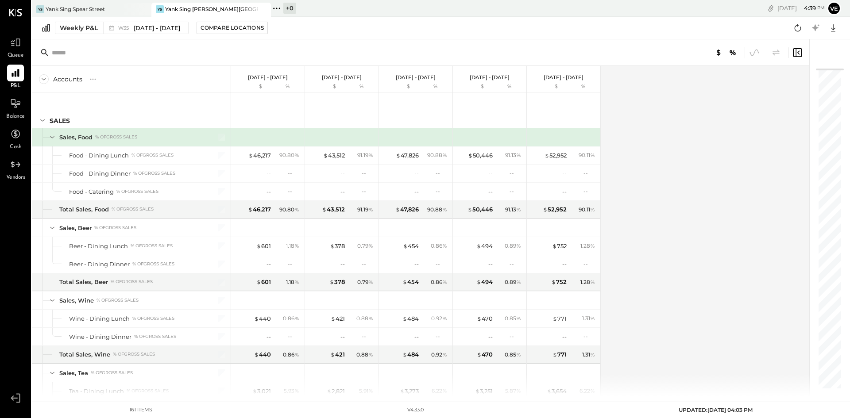
click at [54, 52] on input "text" at bounding box center [121, 53] width 139 height 16
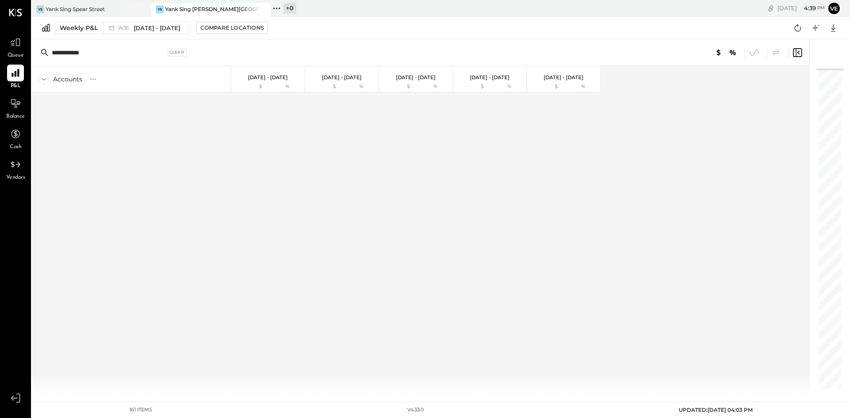
type input "**********"
click at [229, 32] on button "Compare Locations" at bounding box center [232, 28] width 71 height 12
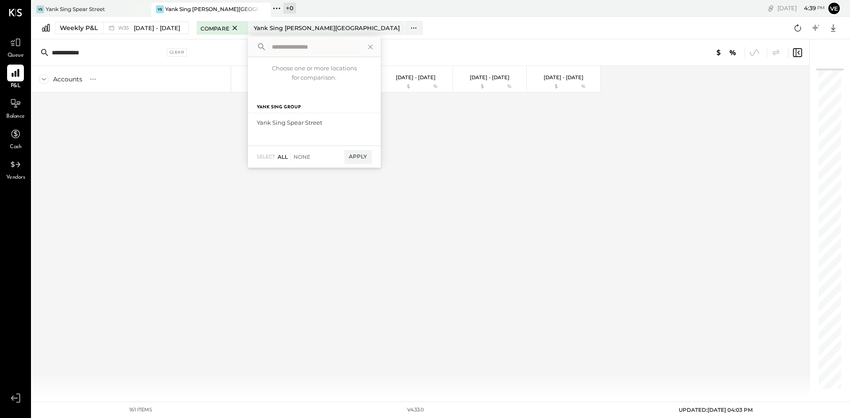
click at [282, 157] on div "All" at bounding box center [283, 157] width 10 height 8
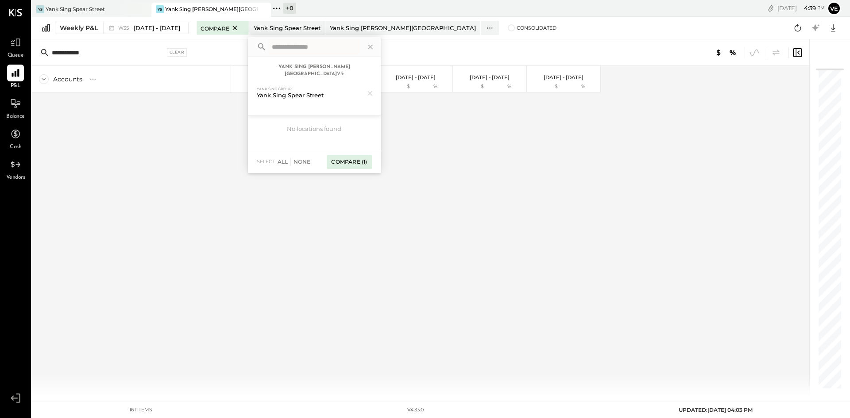
click at [341, 157] on div "Compare (1)" at bounding box center [349, 162] width 45 height 14
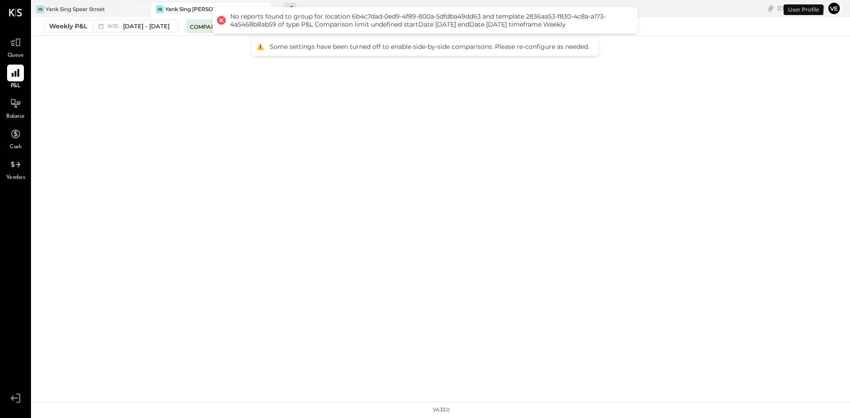
click at [533, 88] on div "YS Yank [GEOGRAPHIC_DATA] YS Yank [GEOGRAPHIC_DATA][PERSON_NAME] + 0 Pinned Loc…" at bounding box center [441, 201] width 818 height 402
click at [111, 134] on div "YS Yank [GEOGRAPHIC_DATA] YS Yank [GEOGRAPHIC_DATA][PERSON_NAME] + 0 Pinned Loc…" at bounding box center [441, 201] width 818 height 402
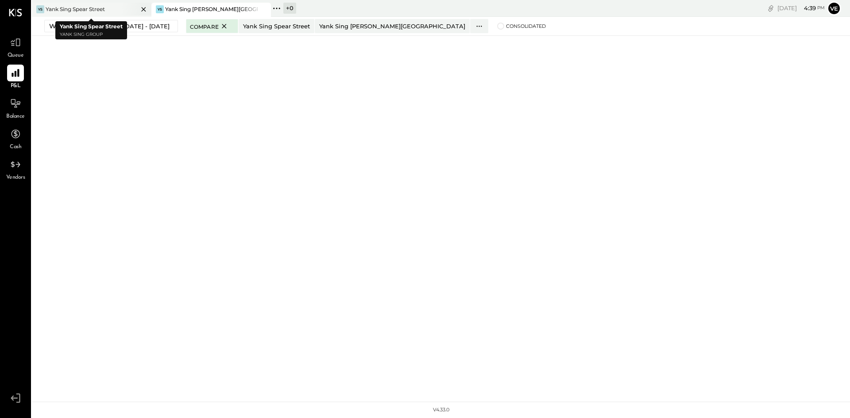
click at [143, 12] on icon at bounding box center [143, 9] width 11 height 11
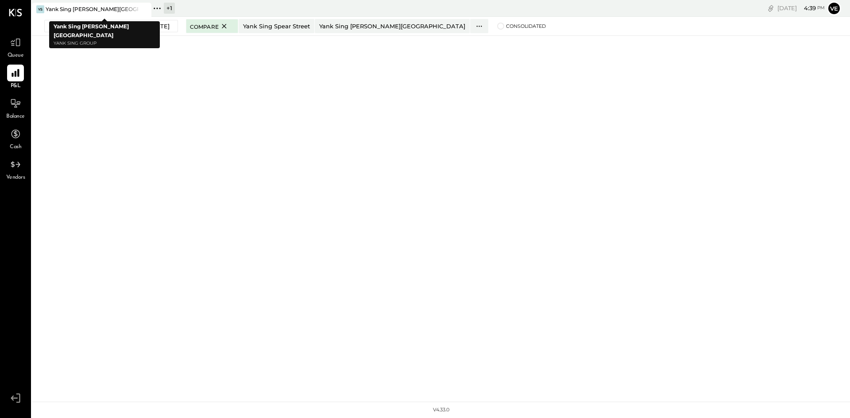
click at [143, 8] on icon at bounding box center [143, 9] width 11 height 11
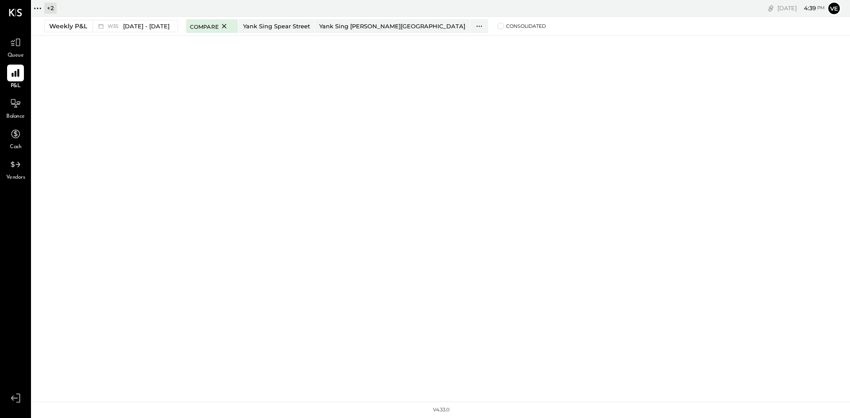
click at [35, 4] on icon at bounding box center [38, 9] width 12 height 12
click at [242, 75] on div "+ 2 Pinned Locations ( 0 ) Yank Sing Group Yank [GEOGRAPHIC_DATA] [GEOGRAPHIC_D…" at bounding box center [441, 201] width 818 height 402
click at [226, 25] on icon at bounding box center [224, 26] width 4 height 4
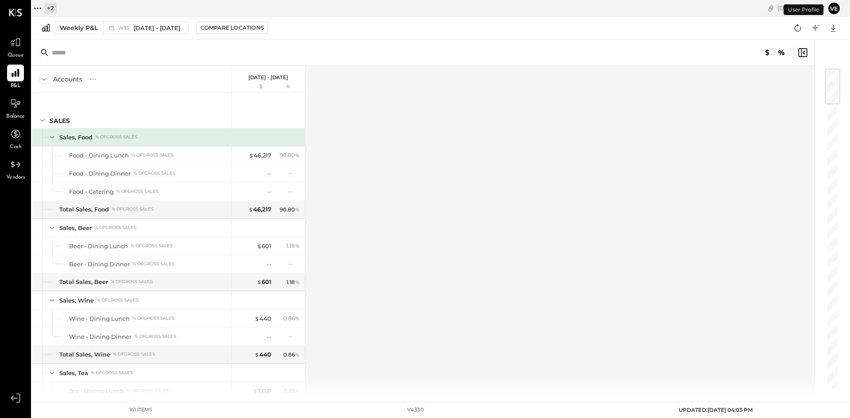
click at [51, 10] on div "+ 2" at bounding box center [50, 8] width 12 height 11
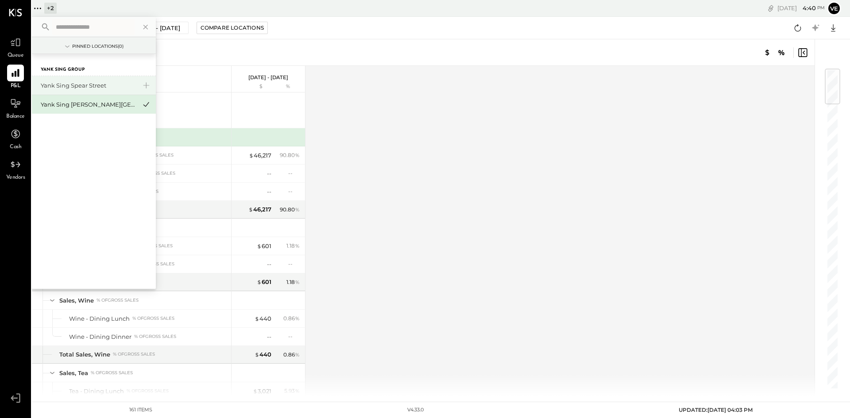
click at [79, 85] on div "Yank Sing Spear Street" at bounding box center [89, 85] width 96 height 8
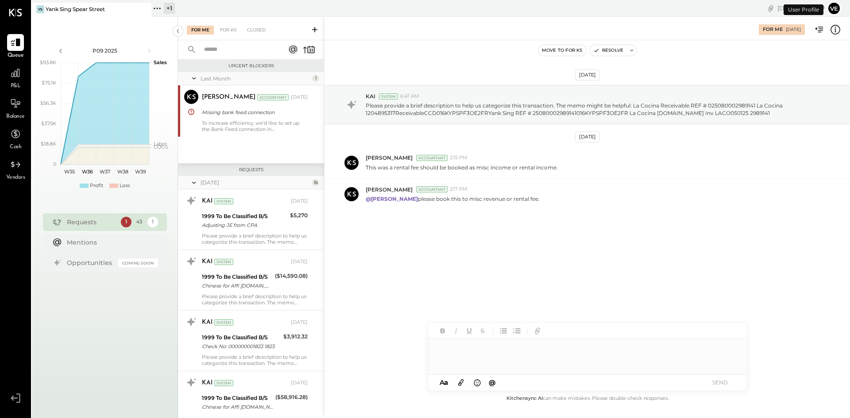
scroll to position [829, 0]
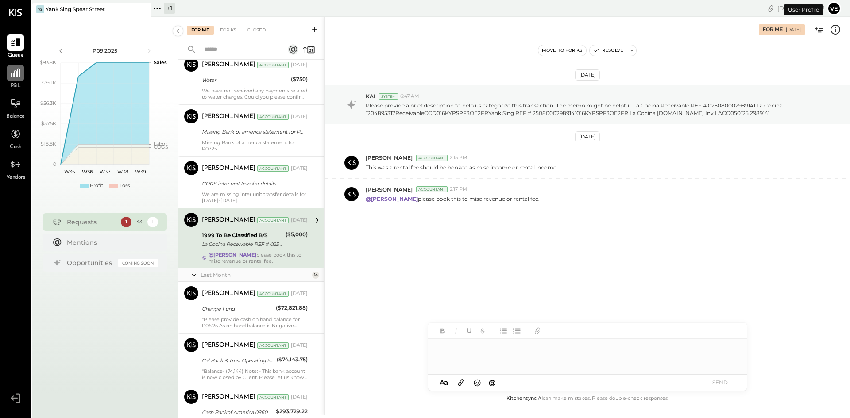
click at [22, 77] on div at bounding box center [15, 73] width 17 height 17
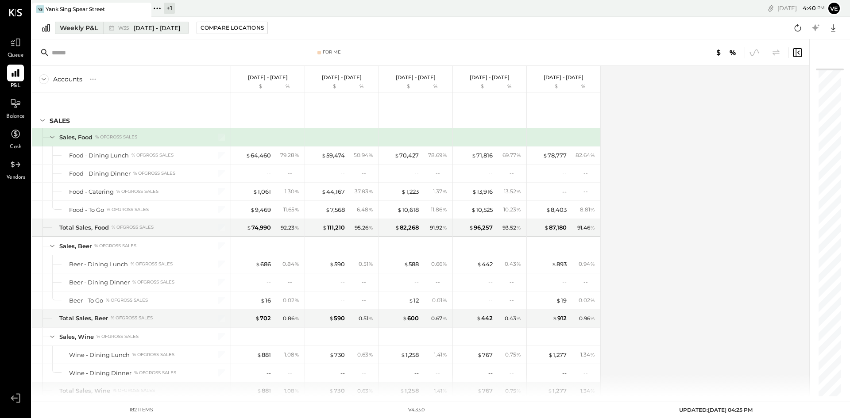
click at [135, 31] on span "[DATE] - [DATE]" at bounding box center [157, 28] width 46 height 8
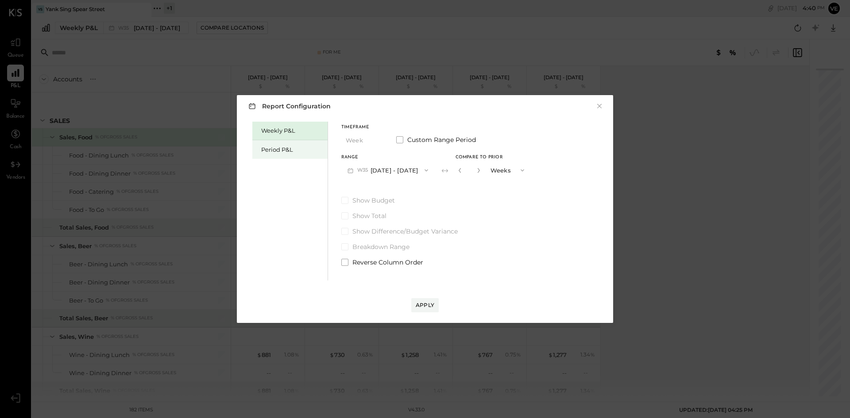
click at [276, 151] on div "Period P&L" at bounding box center [292, 150] width 62 height 8
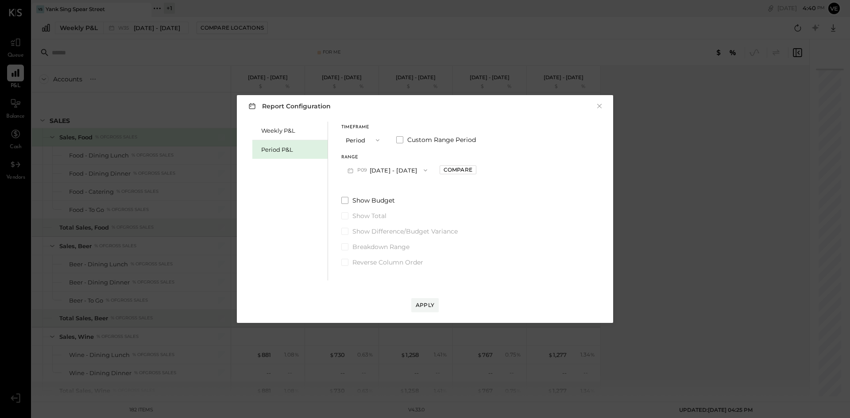
click at [361, 140] on button "Period" at bounding box center [363, 140] width 44 height 16
click at [371, 142] on div "Period" at bounding box center [363, 140] width 43 height 16
click at [432, 167] on button "P09 [DATE] - [DATE]" at bounding box center [387, 170] width 92 height 16
click at [404, 188] on span "[DATE] - [DATE]" at bounding box center [383, 190] width 42 height 8
click at [425, 305] on div "Apply" at bounding box center [425, 305] width 19 height 8
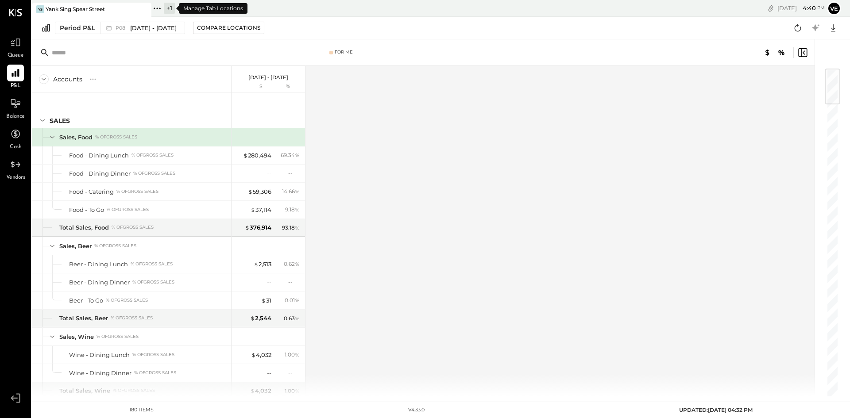
click at [155, 8] on icon at bounding box center [157, 9] width 12 height 12
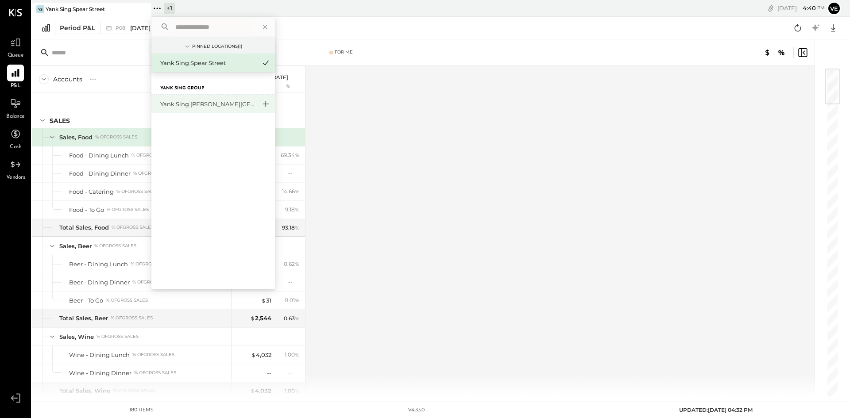
click at [265, 104] on icon at bounding box center [265, 104] width 11 height 12
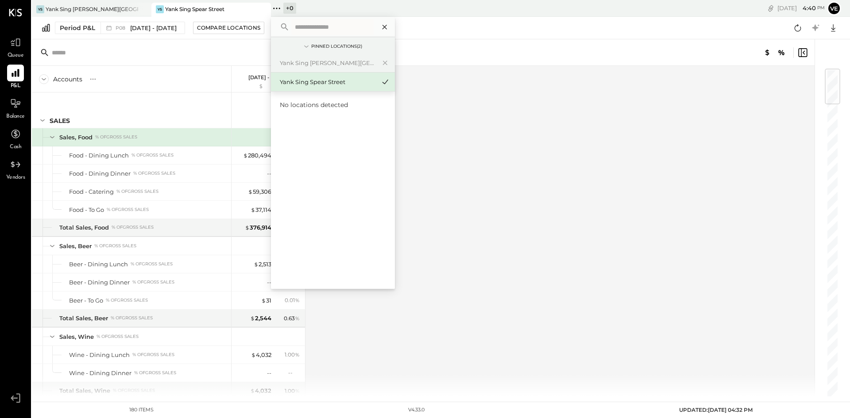
click at [389, 25] on icon at bounding box center [385, 27] width 12 height 12
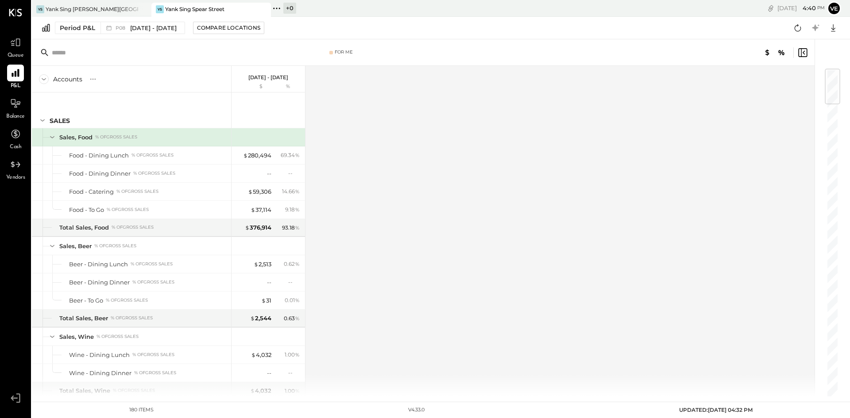
drag, startPoint x: 259, startPoint y: 28, endPoint x: 171, endPoint y: 46, distance: 89.5
click at [171, 46] on input "text" at bounding box center [121, 53] width 139 height 16
click at [802, 52] on icon at bounding box center [802, 52] width 11 height 11
click at [202, 12] on div "Yank Sing Spear Street" at bounding box center [194, 9] width 59 height 8
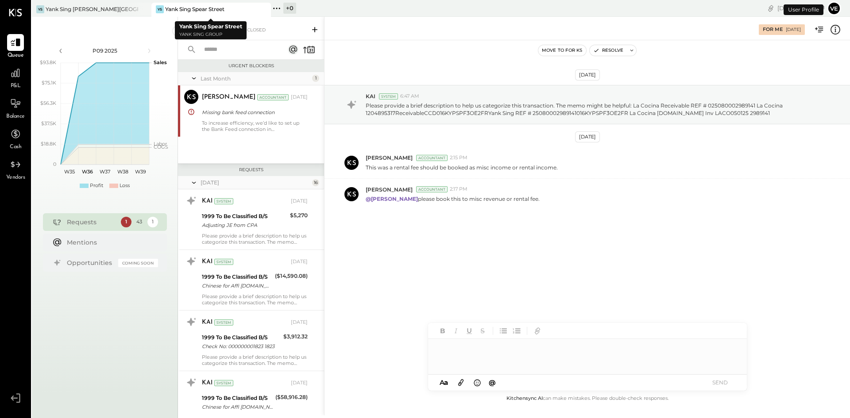
scroll to position [829, 0]
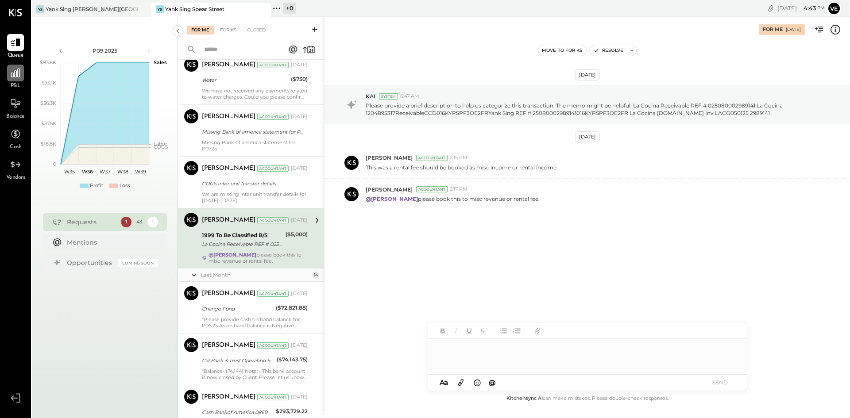
click at [11, 80] on div at bounding box center [15, 73] width 17 height 17
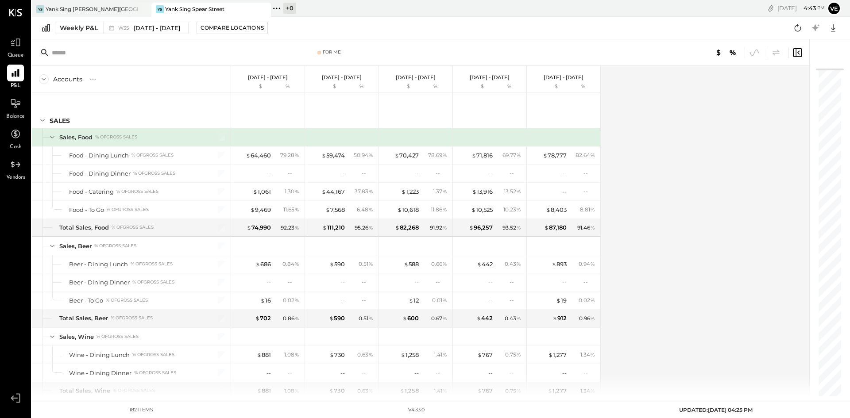
click at [46, 30] on icon at bounding box center [46, 28] width 11 height 10
click at [74, 29] on div "Weekly P&L" at bounding box center [79, 27] width 38 height 9
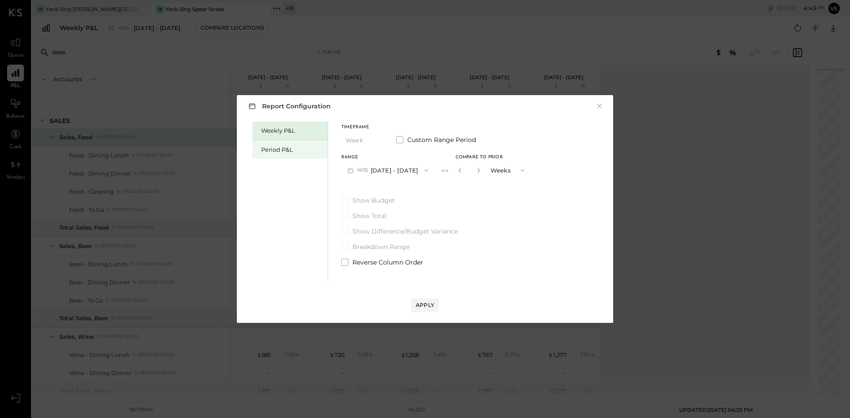
click at [279, 149] on div "Period P&L" at bounding box center [292, 150] width 62 height 8
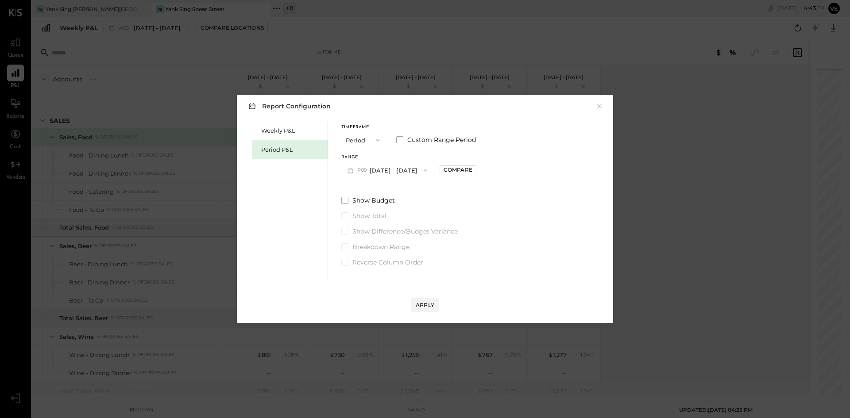
click at [410, 170] on button "P09 [DATE] - [DATE]" at bounding box center [387, 170] width 92 height 16
click at [389, 189] on span "[DATE] - [DATE]" at bounding box center [383, 190] width 42 height 8
click at [408, 141] on span "Custom Range Period" at bounding box center [441, 139] width 69 height 9
click at [429, 307] on div "Apply" at bounding box center [425, 305] width 19 height 8
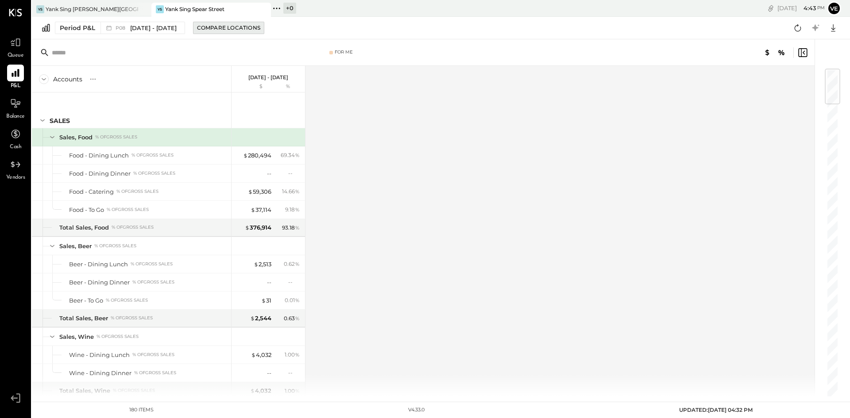
click at [252, 28] on div "Compare Locations" at bounding box center [228, 28] width 63 height 8
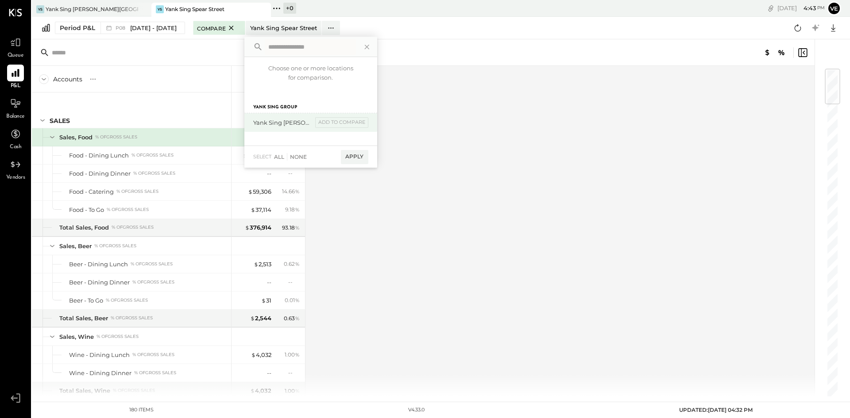
click at [292, 122] on div "Yank Sing [PERSON_NAME][GEOGRAPHIC_DATA]" at bounding box center [282, 123] width 59 height 8
click at [334, 124] on div "add to compare" at bounding box center [341, 122] width 53 height 11
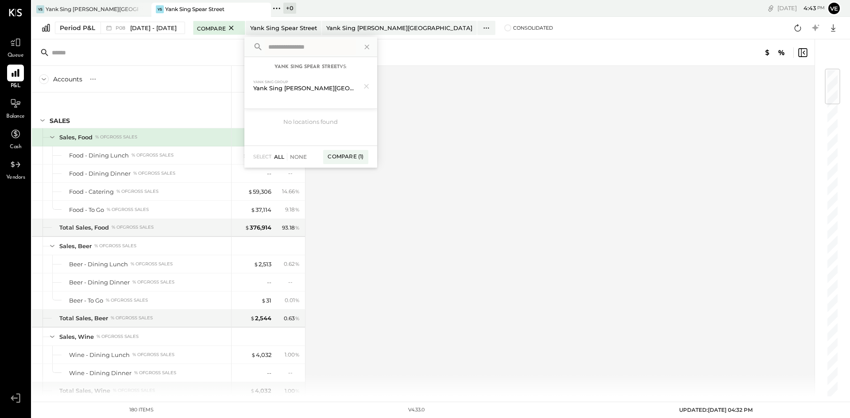
click at [284, 158] on div "All" at bounding box center [279, 157] width 10 height 8
click at [284, 156] on div "All" at bounding box center [279, 157] width 10 height 8
click at [355, 157] on div "Compare (1)" at bounding box center [345, 157] width 45 height 14
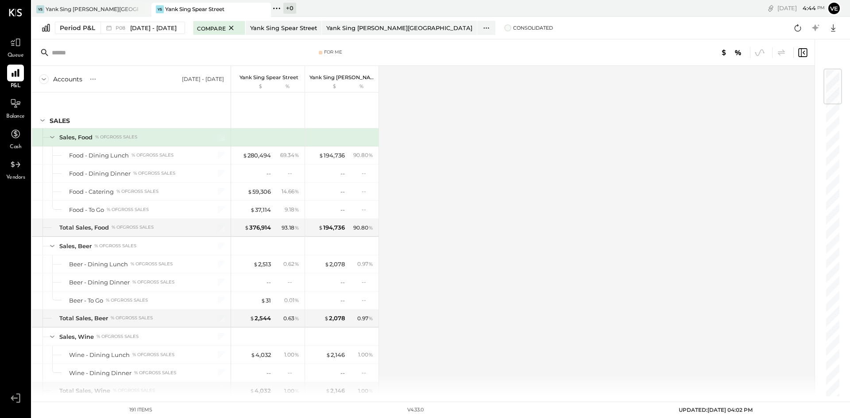
click at [504, 28] on span at bounding box center [507, 27] width 7 height 7
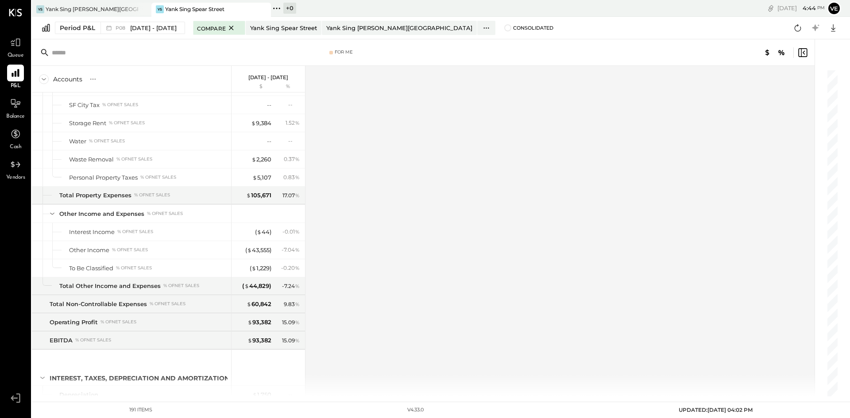
scroll to position [2890, 0]
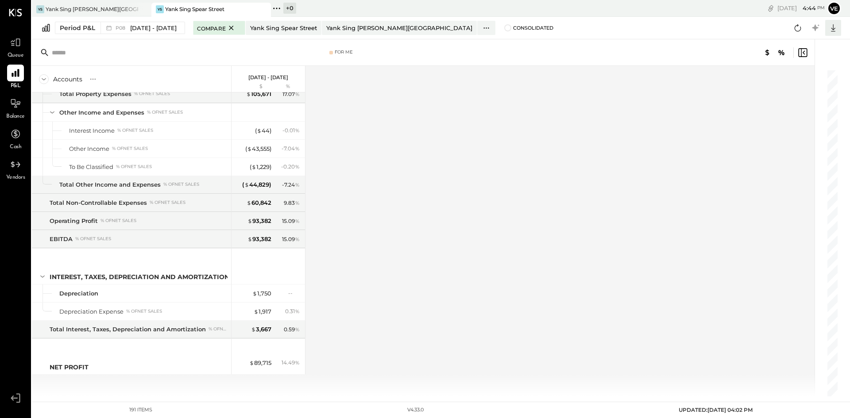
click at [833, 29] on icon at bounding box center [833, 28] width 4 height 8
click at [794, 82] on div "Excel" at bounding box center [805, 79] width 71 height 19
